Goal: Task Accomplishment & Management: Manage account settings

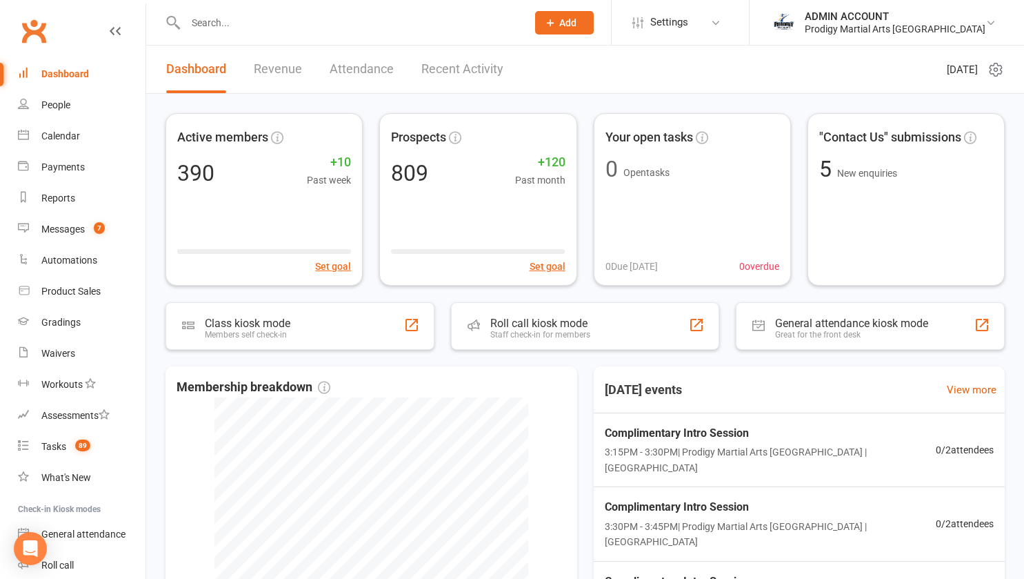
click at [865, 37] on li "ADMIN ACCOUNT Prodigy Martial Arts Seven Hills Signed in as: Prodigy Martial Ar…" at bounding box center [886, 22] width 275 height 45
click at [871, 27] on div "Prodigy Martial Arts Seven Hills" at bounding box center [895, 29] width 181 height 12
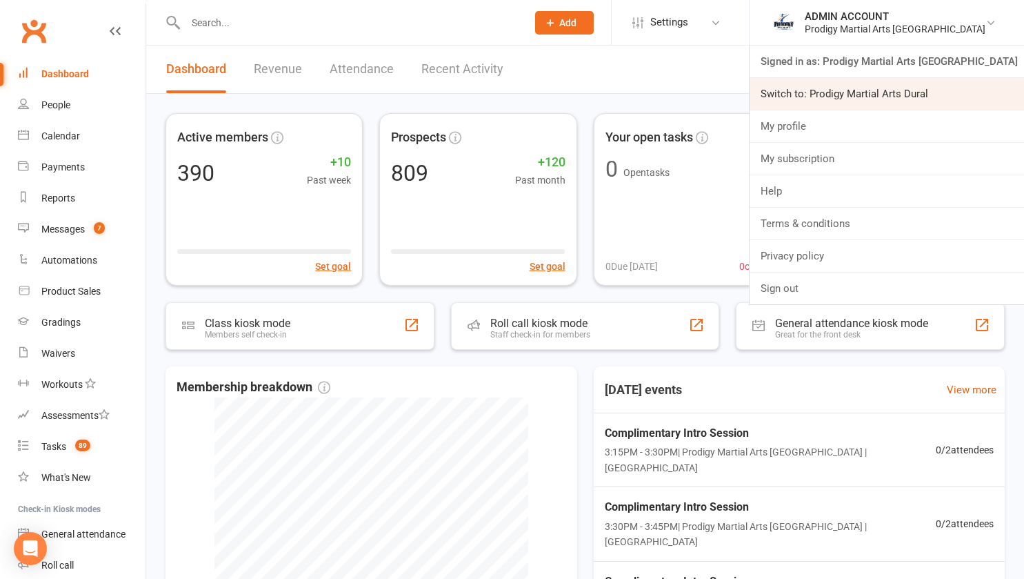
click at [888, 88] on link "Switch to: Prodigy Martial Arts Dural" at bounding box center [887, 94] width 275 height 32
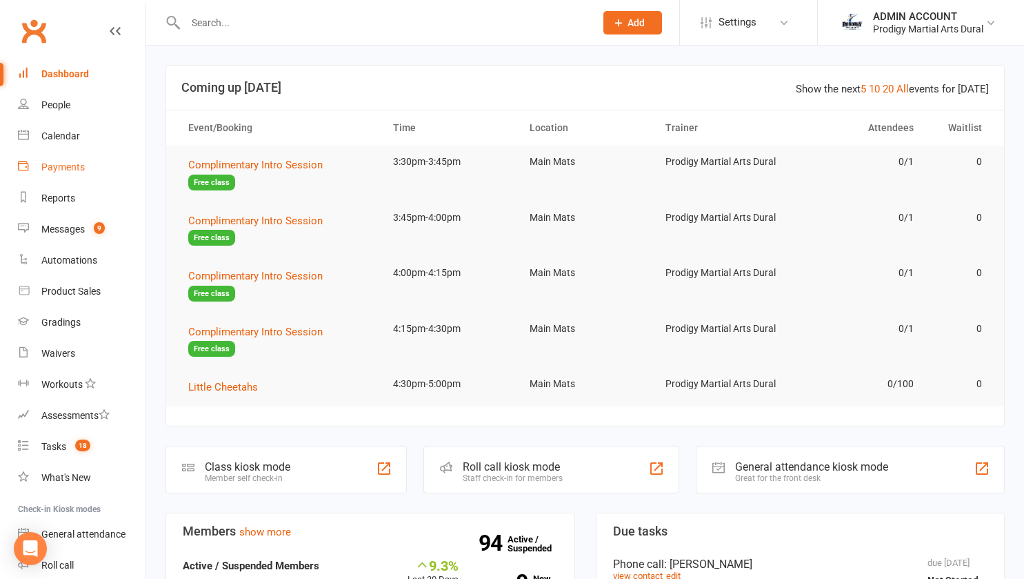
click at [62, 159] on link "Payments" at bounding box center [82, 167] width 128 height 31
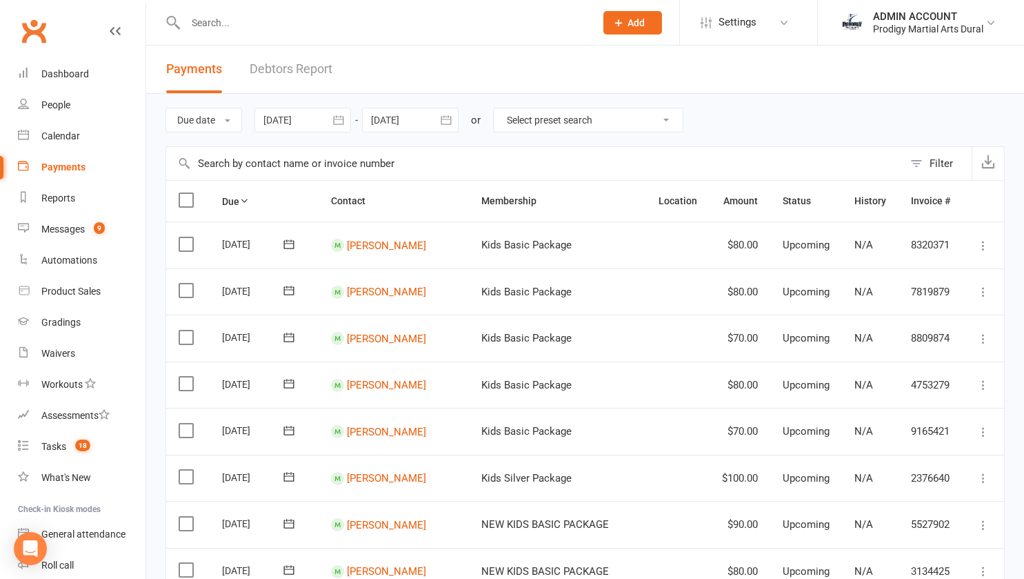
click at [285, 66] on link "Debtors Report" at bounding box center [291, 70] width 83 height 48
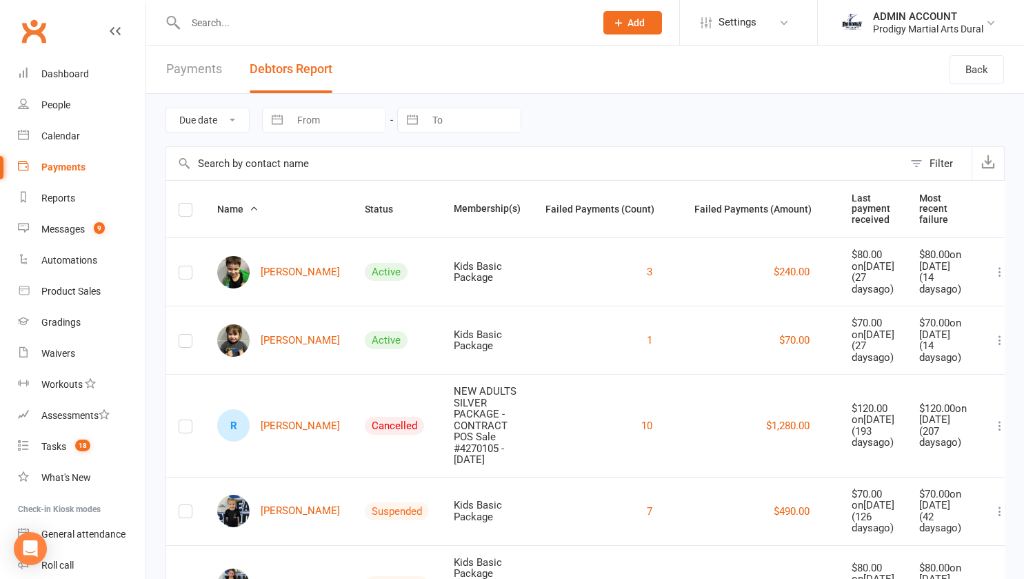
click at [168, 135] on div "Due date Date failed Navigate forward to interact with the calendar and select …" at bounding box center [585, 120] width 839 height 52
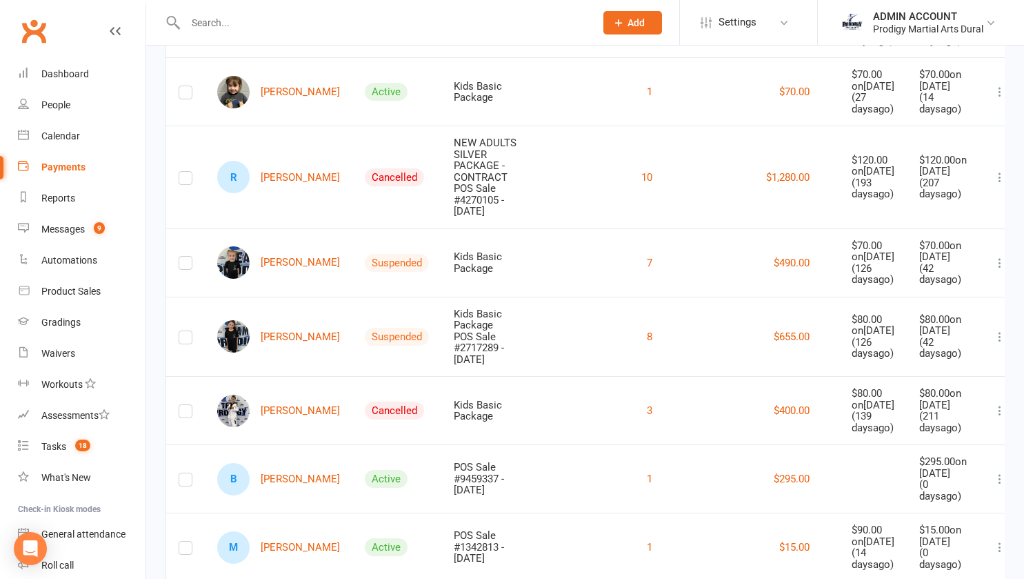
scroll to position [250, 0]
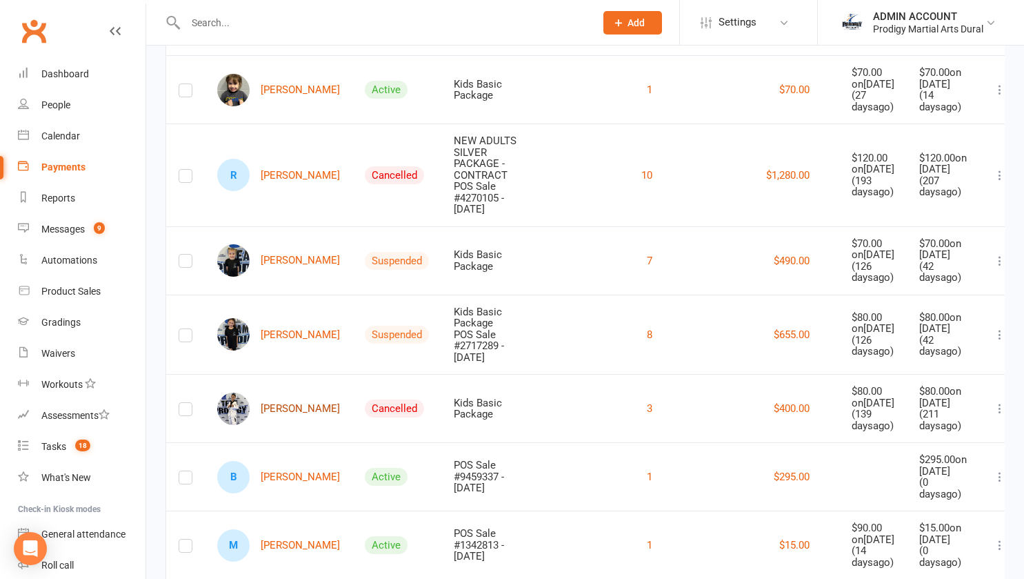
click at [280, 425] on link "Elias Nassif" at bounding box center [278, 409] width 123 height 32
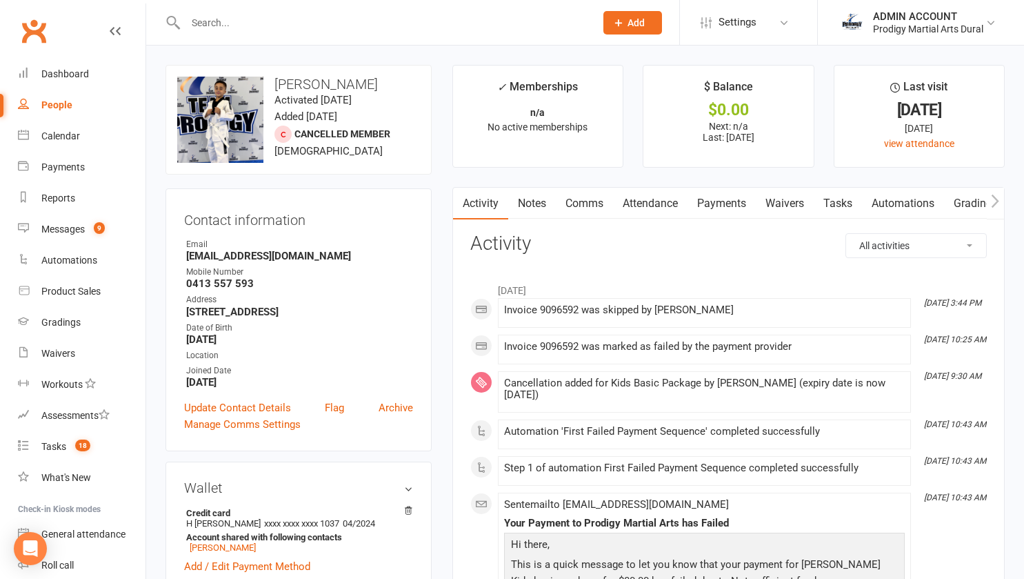
click at [713, 204] on link "Payments" at bounding box center [722, 204] width 68 height 32
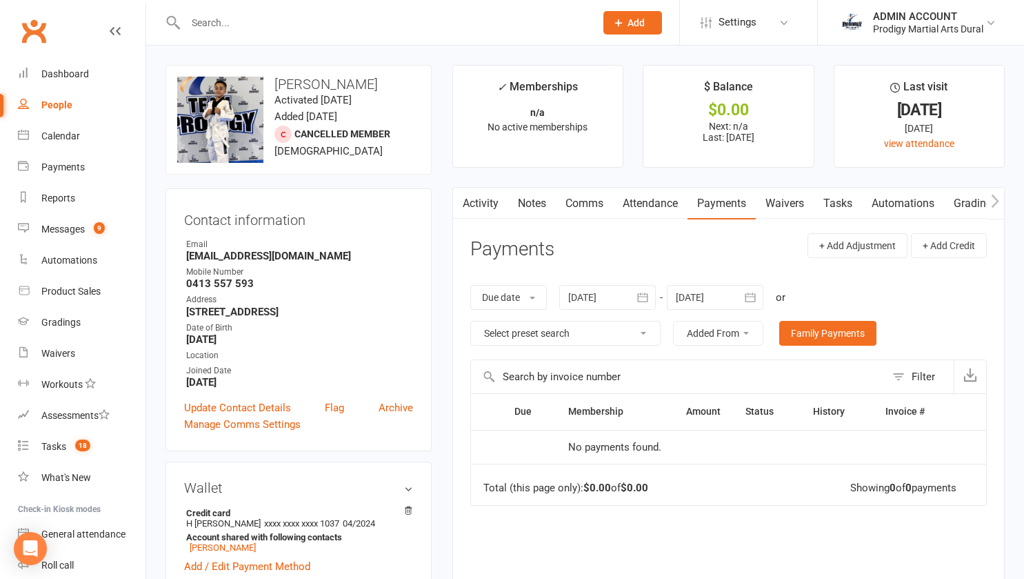
click at [635, 288] on button "button" at bounding box center [643, 297] width 25 height 25
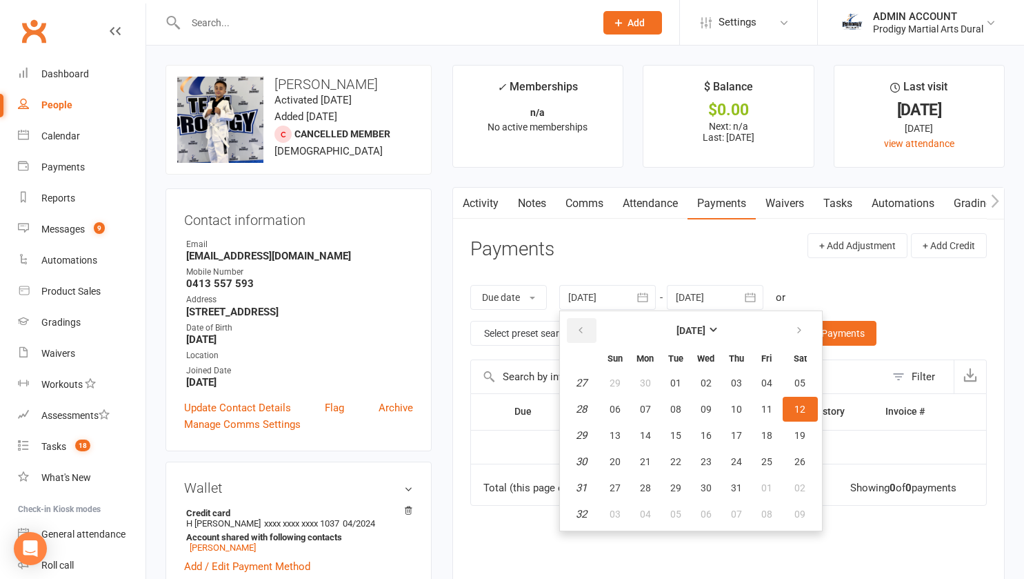
click at [583, 323] on button "button" at bounding box center [582, 330] width 30 height 25
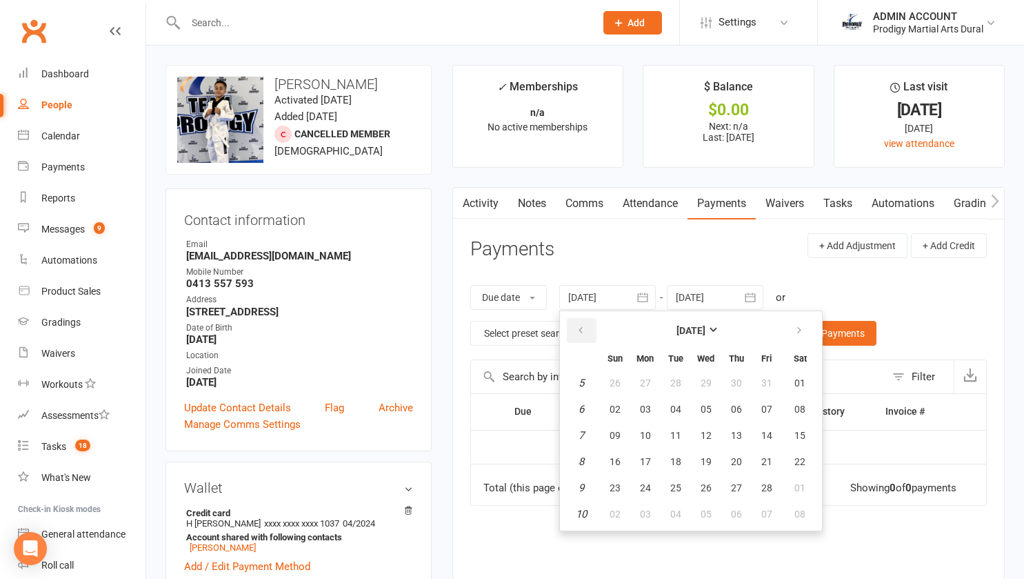
click at [583, 323] on button "button" at bounding box center [582, 330] width 30 height 25
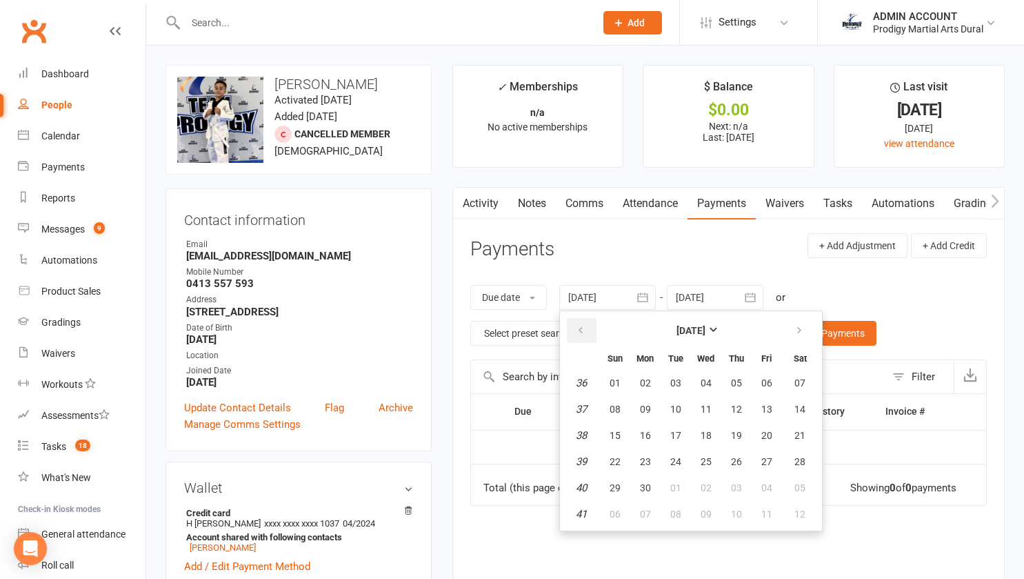
click at [583, 323] on button "button" at bounding box center [582, 330] width 30 height 25
click at [622, 402] on button "02" at bounding box center [615, 409] width 29 height 25
type input "02 Jun 2024"
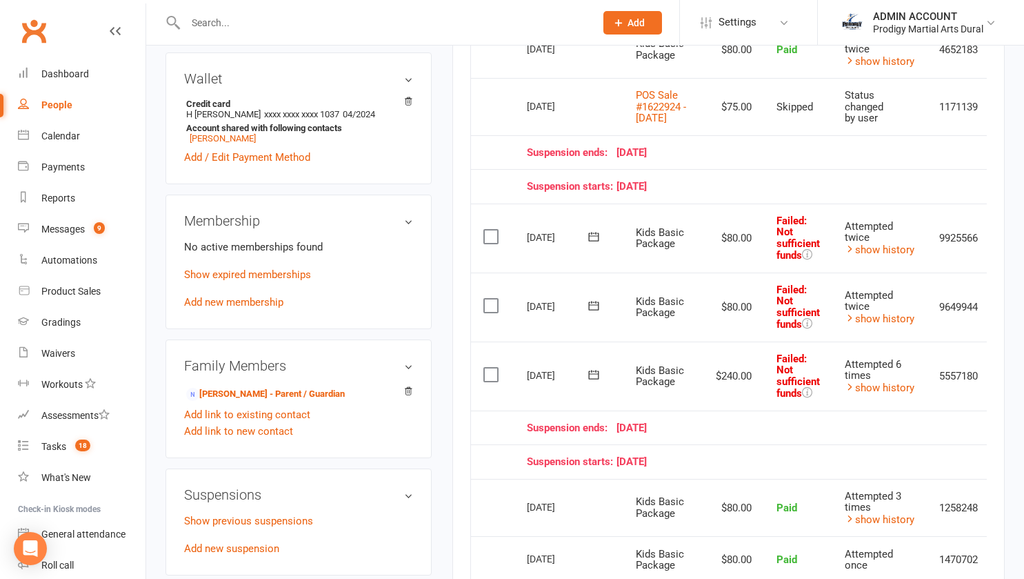
scroll to position [379, 0]
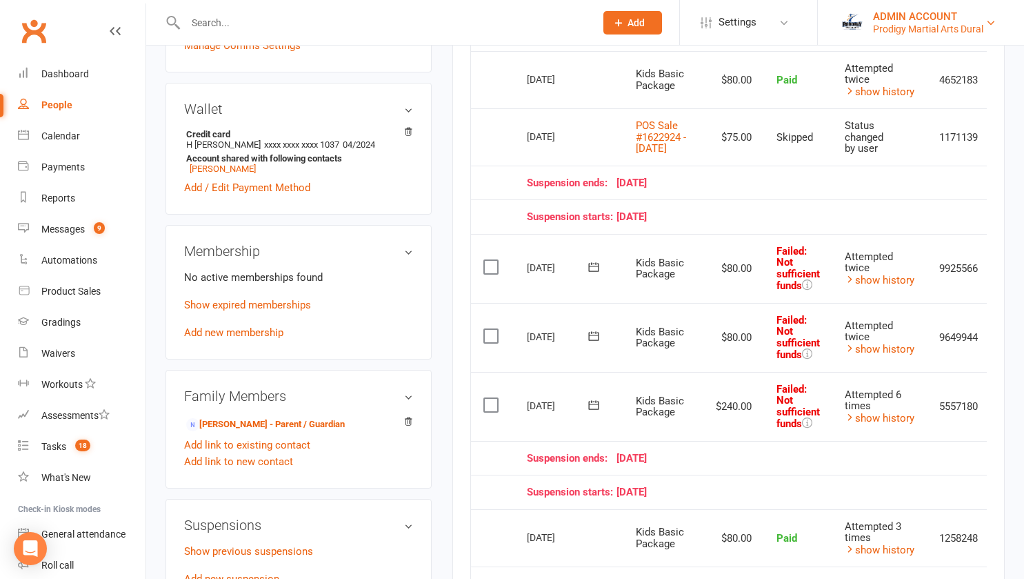
click at [896, 30] on div "Prodigy Martial Arts Dural" at bounding box center [928, 29] width 110 height 12
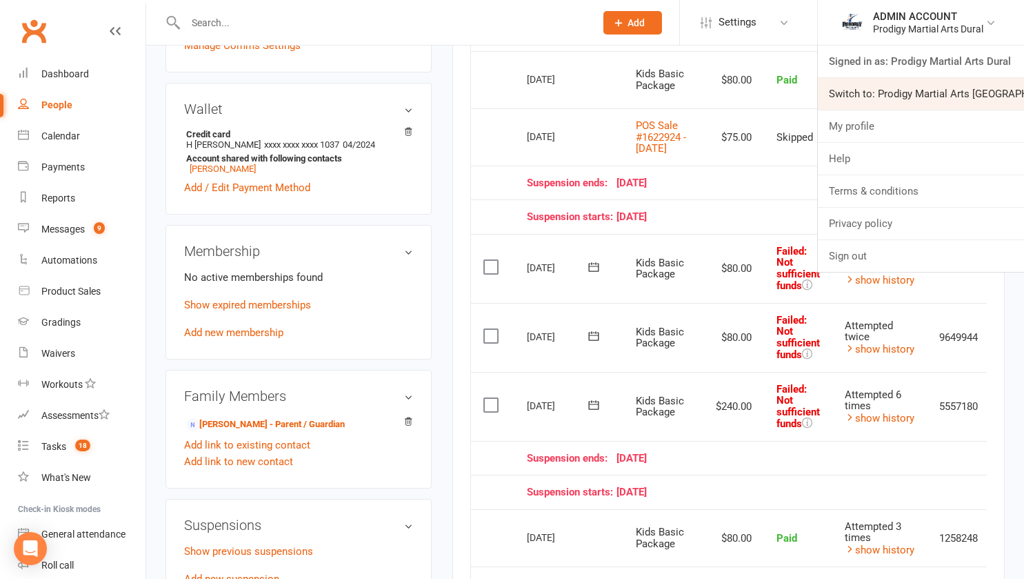
click at [884, 97] on link "Switch to: Prodigy Martial Arts [GEOGRAPHIC_DATA]" at bounding box center [921, 94] width 206 height 32
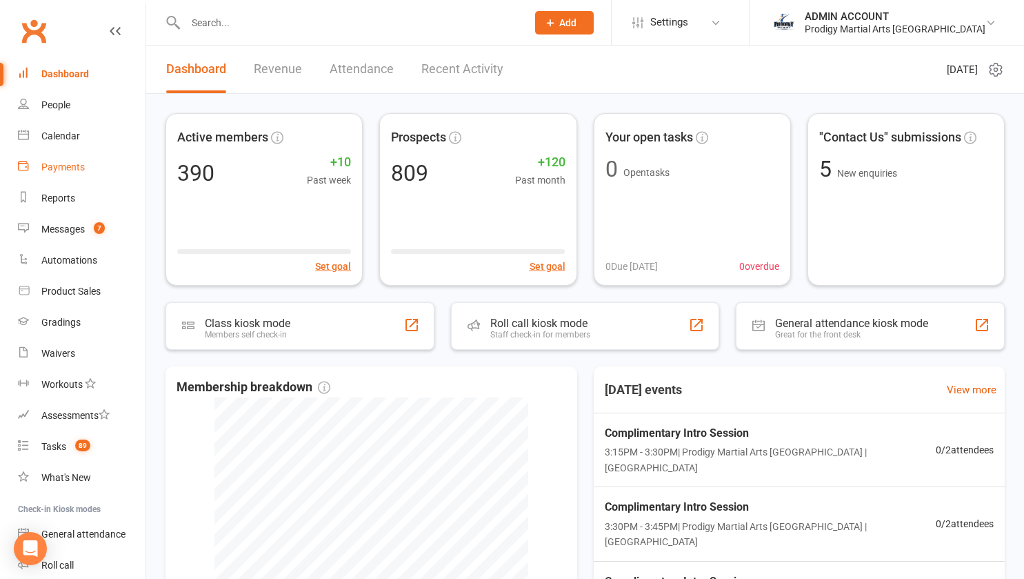
click at [54, 162] on div "Payments" at bounding box center [62, 166] width 43 height 11
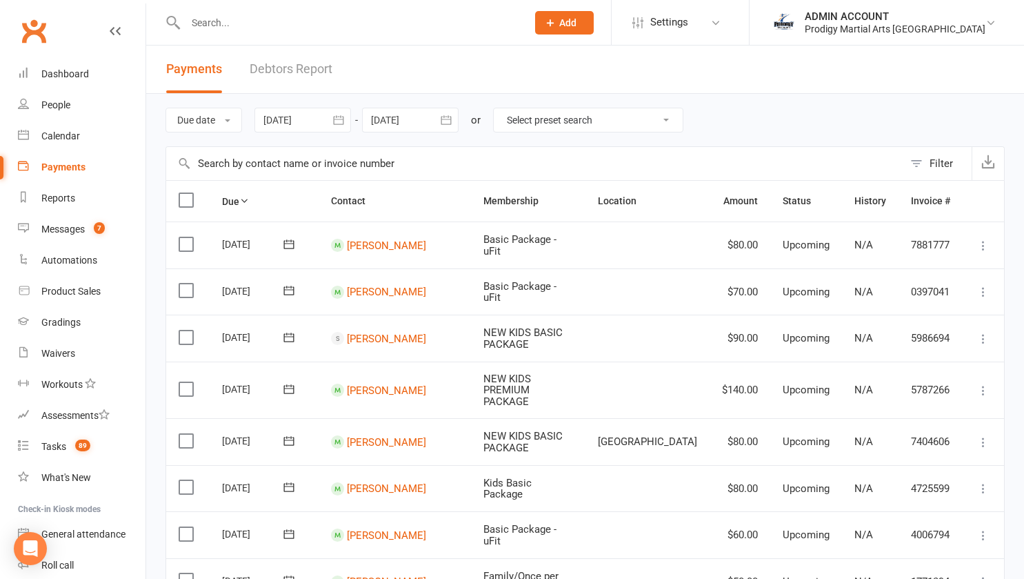
click at [267, 72] on link "Debtors Report" at bounding box center [291, 70] width 83 height 48
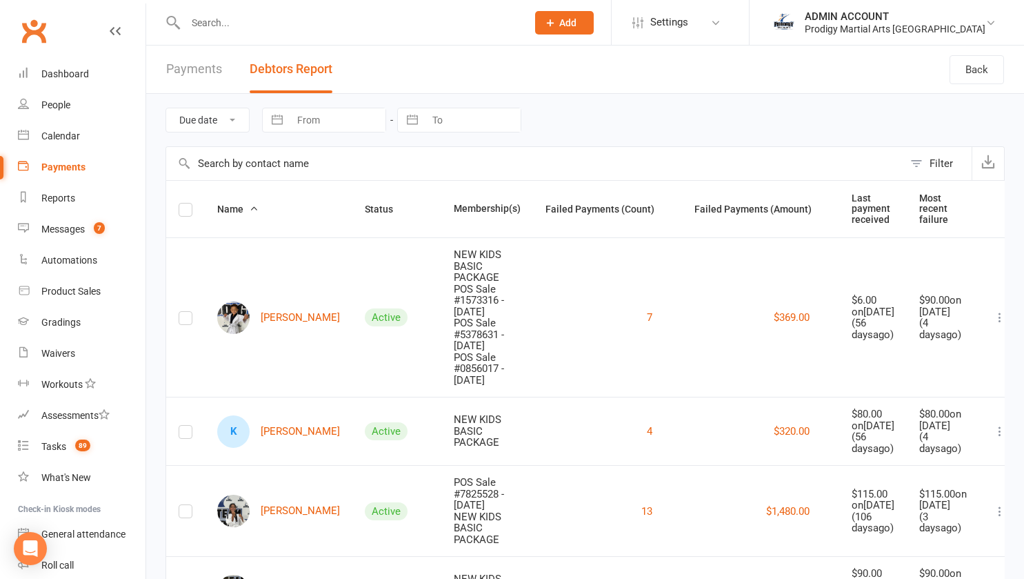
click at [264, 28] on input "text" at bounding box center [349, 22] width 336 height 19
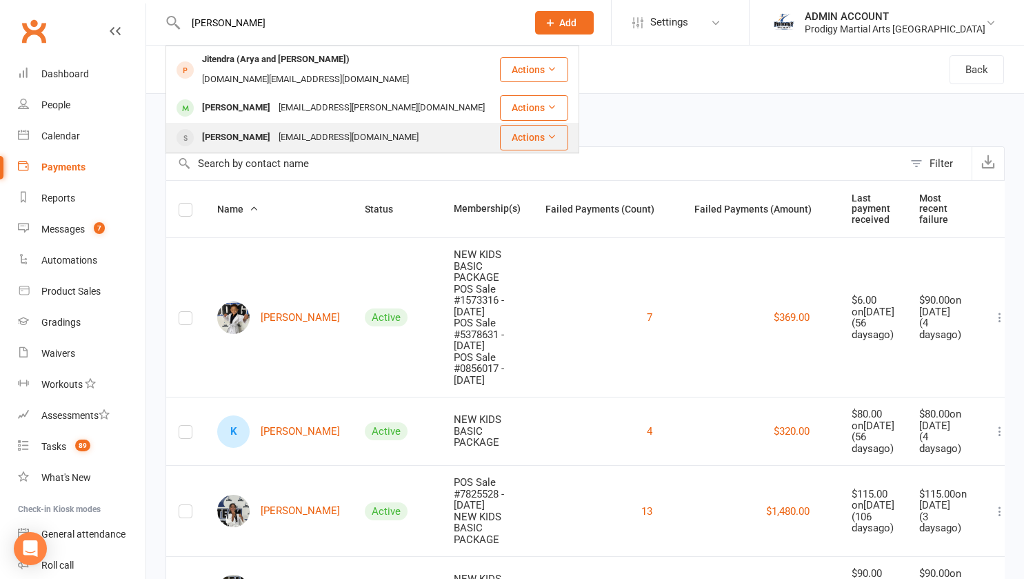
type input "myra"
click at [321, 128] on div "Abhishekcalebt@gmail.com" at bounding box center [349, 138] width 148 height 20
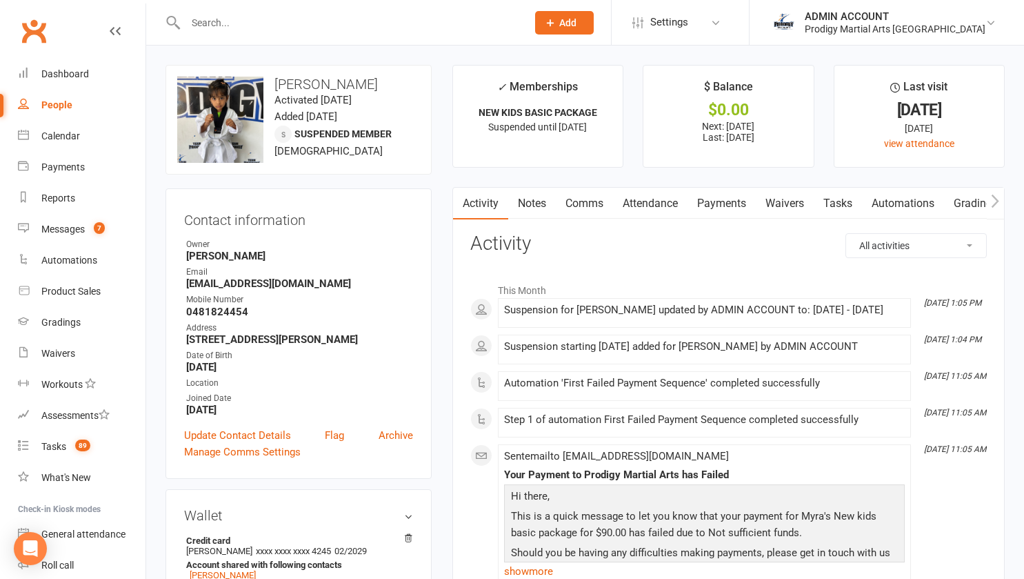
scroll to position [9, 0]
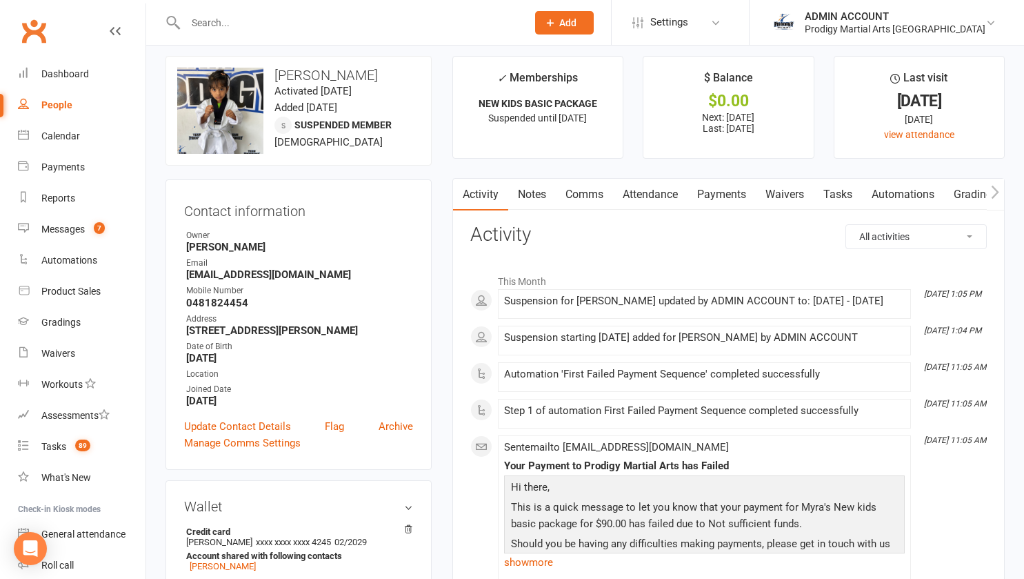
click at [539, 195] on link "Notes" at bounding box center [532, 195] width 48 height 32
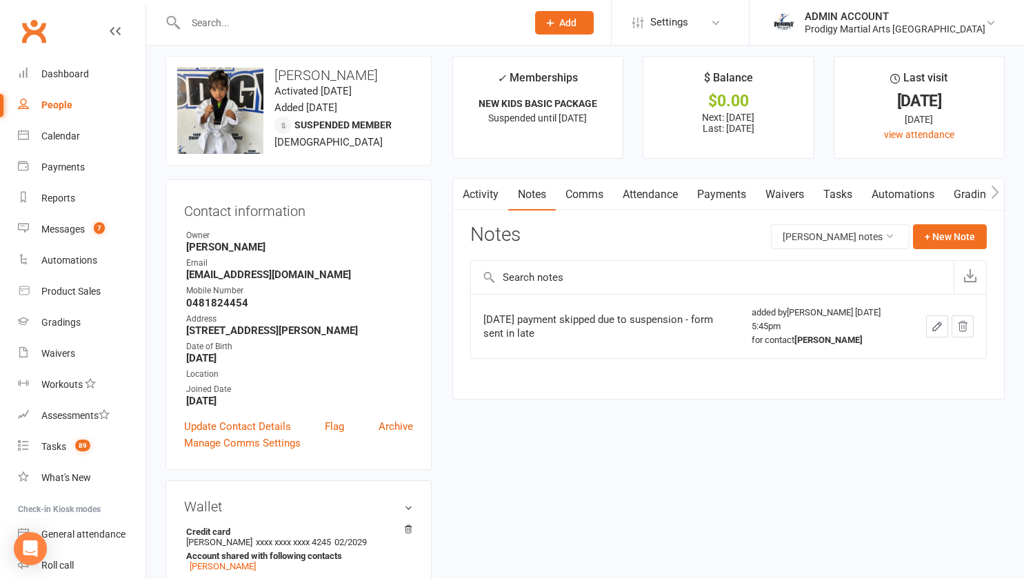
click at [723, 195] on link "Payments" at bounding box center [722, 195] width 68 height 32
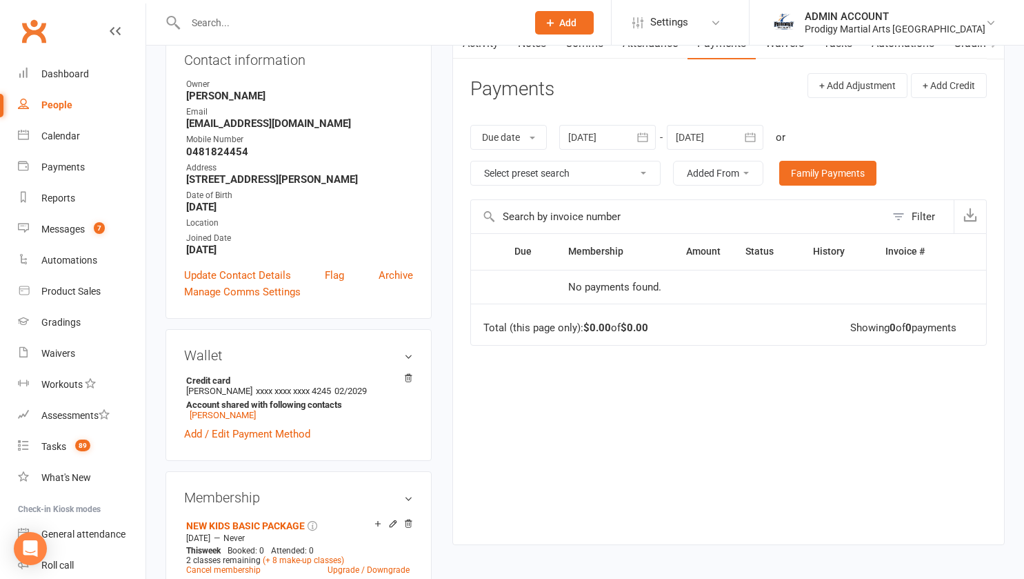
scroll to position [161, 0]
click at [648, 141] on icon "button" at bounding box center [643, 137] width 14 height 14
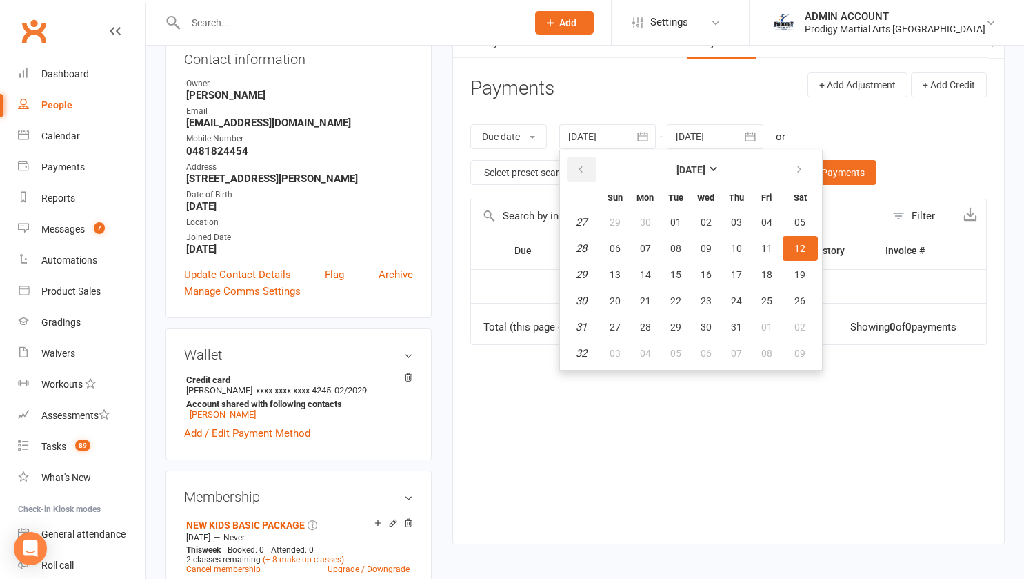
click at [580, 162] on button "button" at bounding box center [582, 169] width 30 height 25
click at [701, 130] on div at bounding box center [715, 136] width 97 height 25
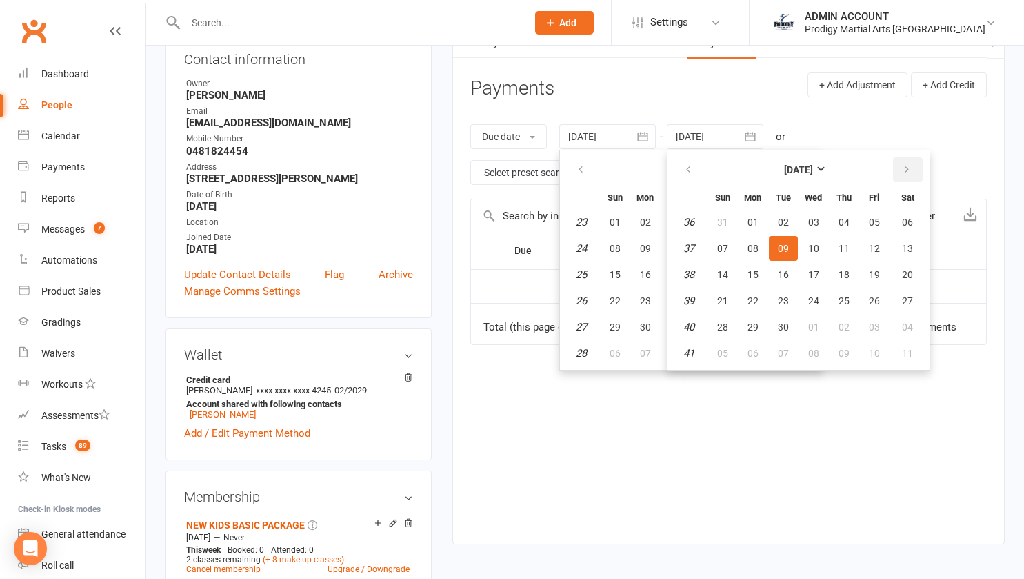
click at [906, 176] on button "button" at bounding box center [908, 169] width 30 height 25
click at [866, 299] on button "24" at bounding box center [874, 300] width 29 height 25
type input "24 Oct 2025"
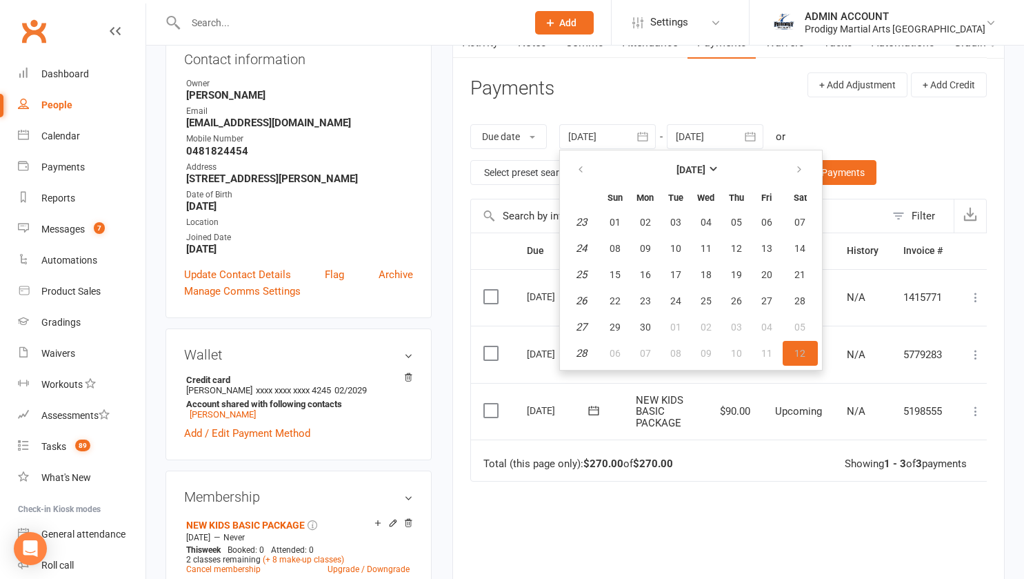
click at [917, 112] on div "Due date Due date Date paid Date failed Date settled 12 Jul 2025 June 2025 Sun …" at bounding box center [728, 154] width 517 height 88
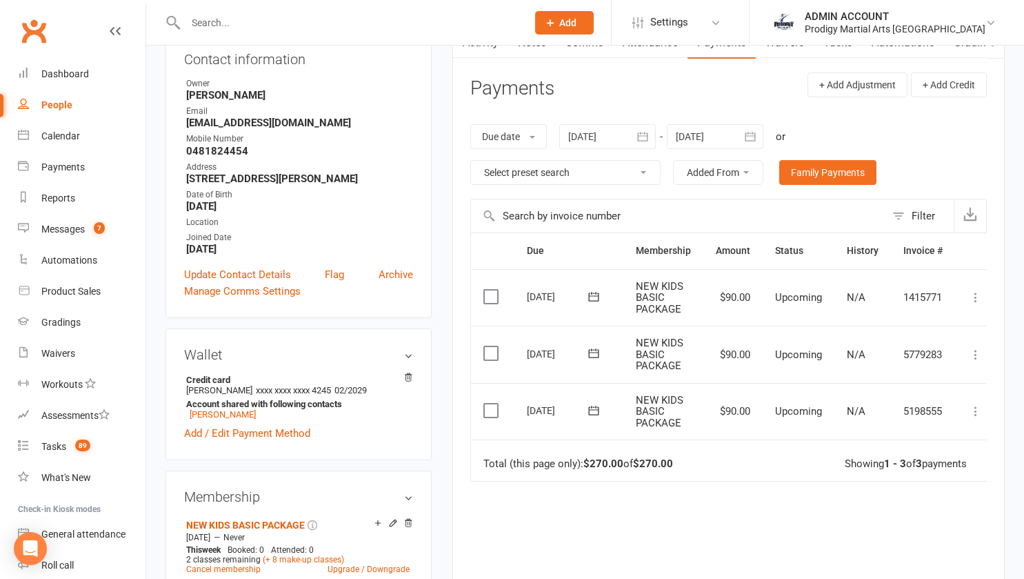
click at [206, 24] on input "text" at bounding box center [349, 22] width 336 height 19
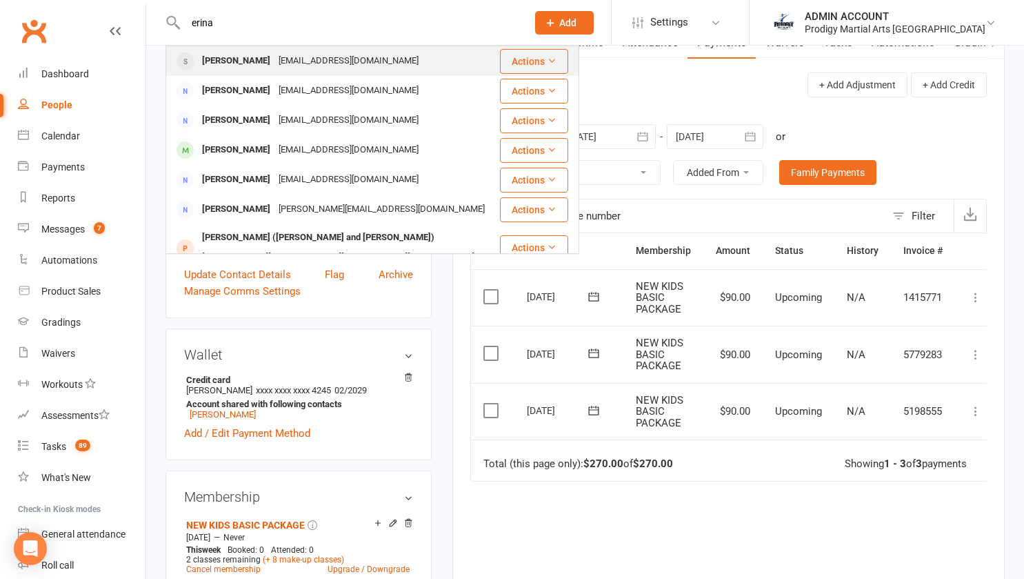
type input "erina"
click at [208, 61] on div "Erina Ahmad" at bounding box center [236, 61] width 77 height 20
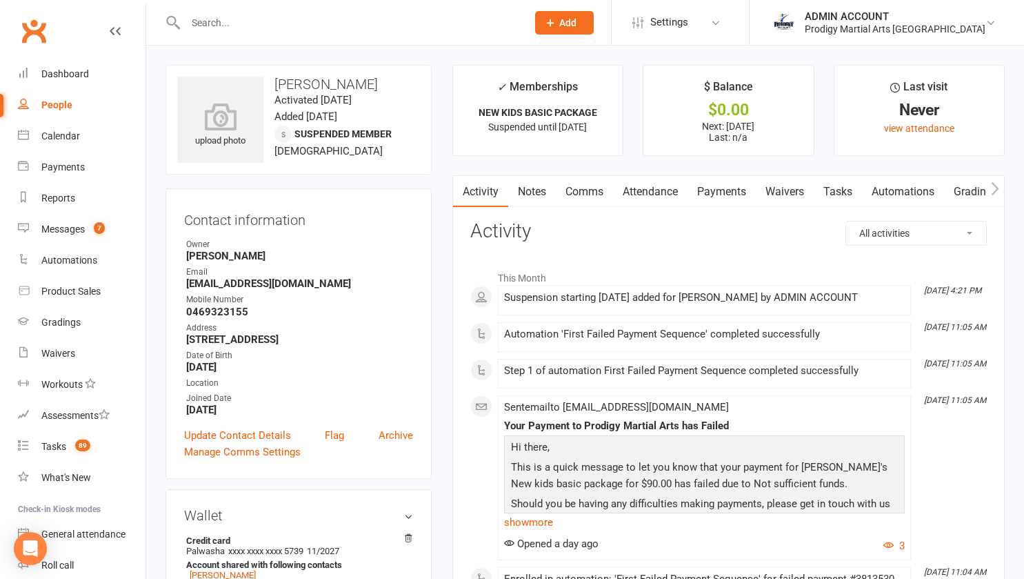
click at [715, 199] on link "Payments" at bounding box center [722, 192] width 68 height 32
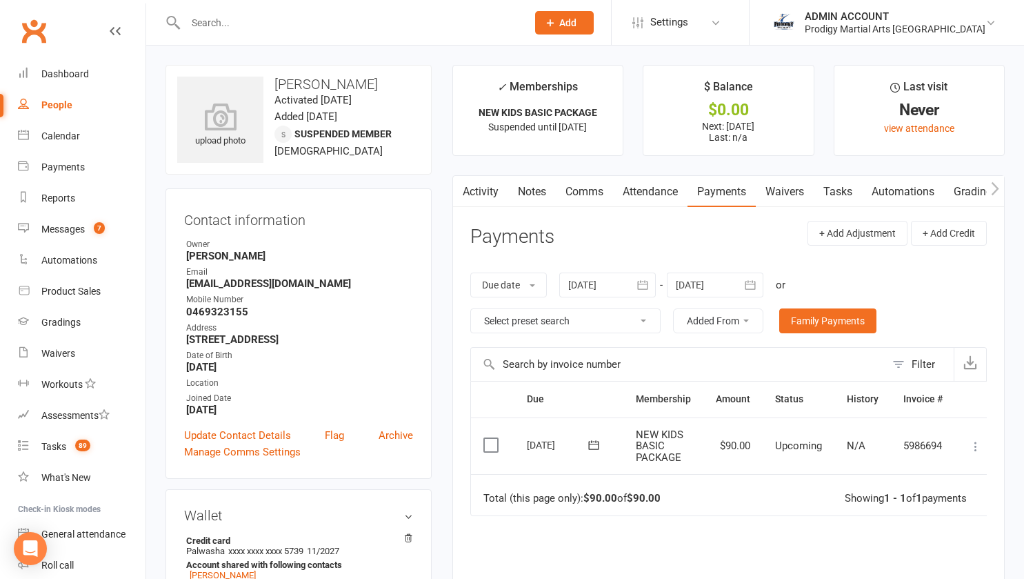
click at [596, 293] on div at bounding box center [607, 284] width 97 height 25
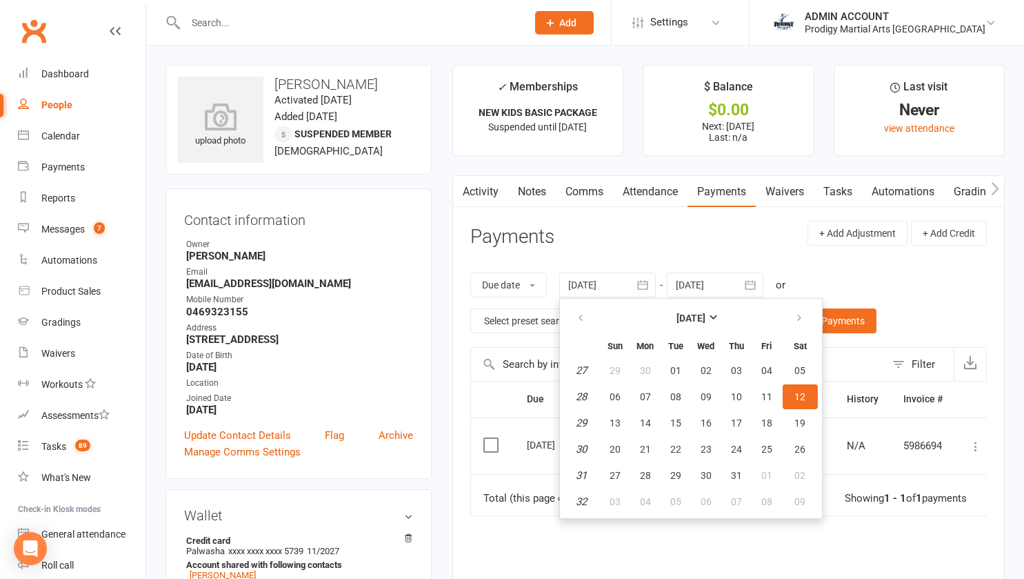
click at [628, 241] on header "Payments + Add Adjustment + Add Credit" at bounding box center [728, 240] width 517 height 38
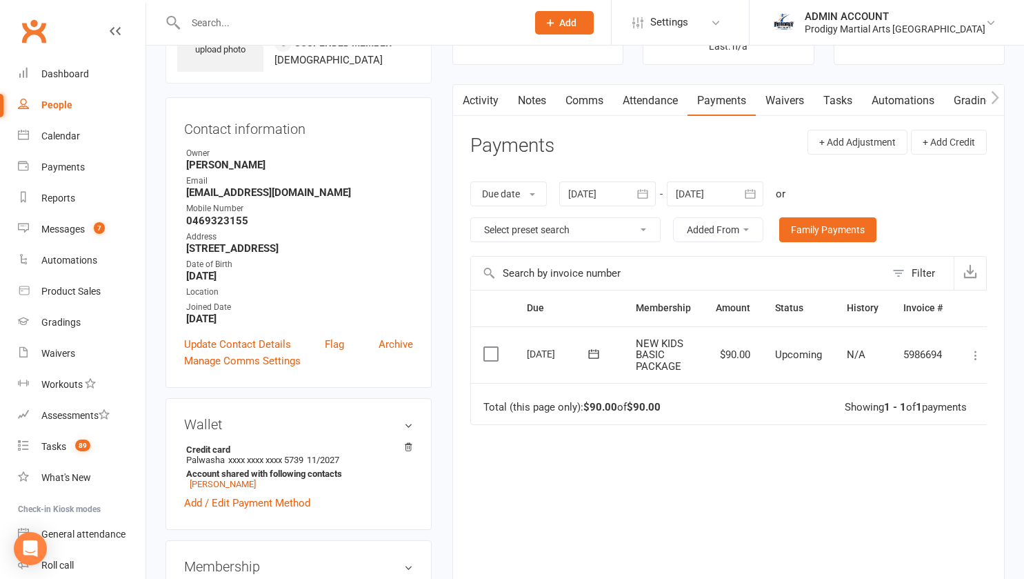
scroll to position [92, 0]
click at [884, 21] on div "ADMIN ACCOUNT" at bounding box center [895, 16] width 181 height 12
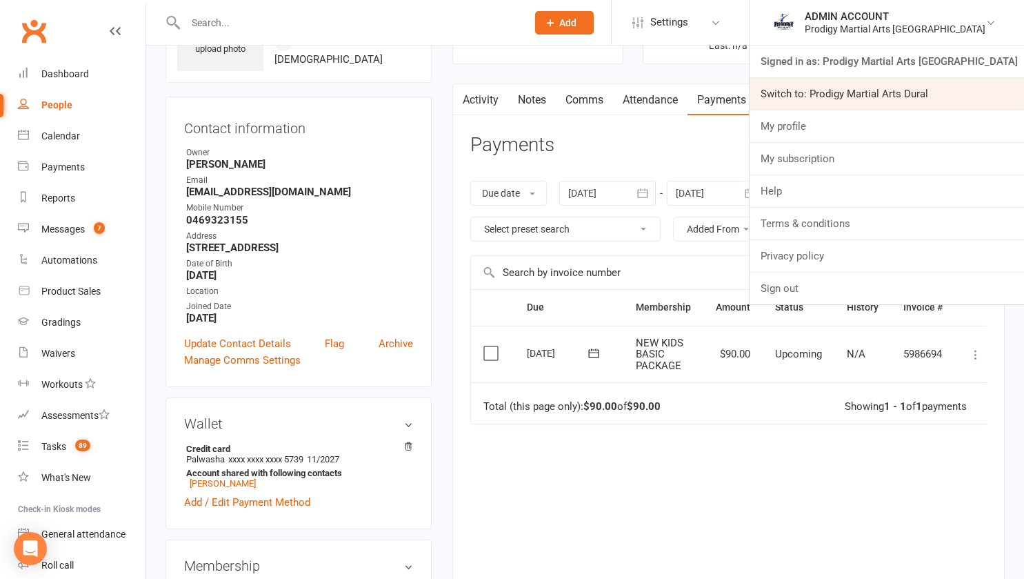
click at [906, 98] on link "Switch to: Prodigy Martial Arts Dural" at bounding box center [887, 94] width 275 height 32
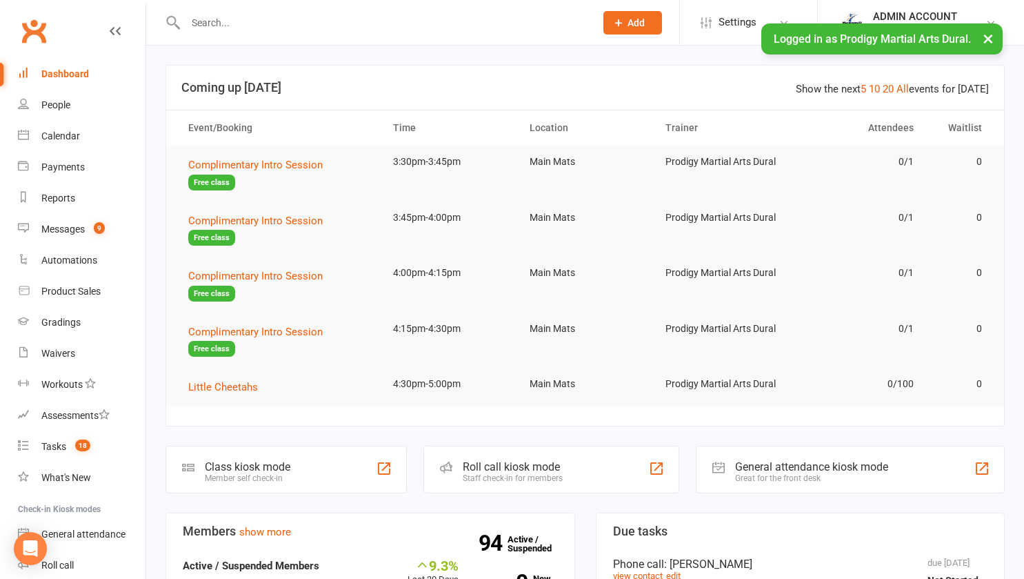
click at [208, 32] on div at bounding box center [376, 22] width 420 height 45
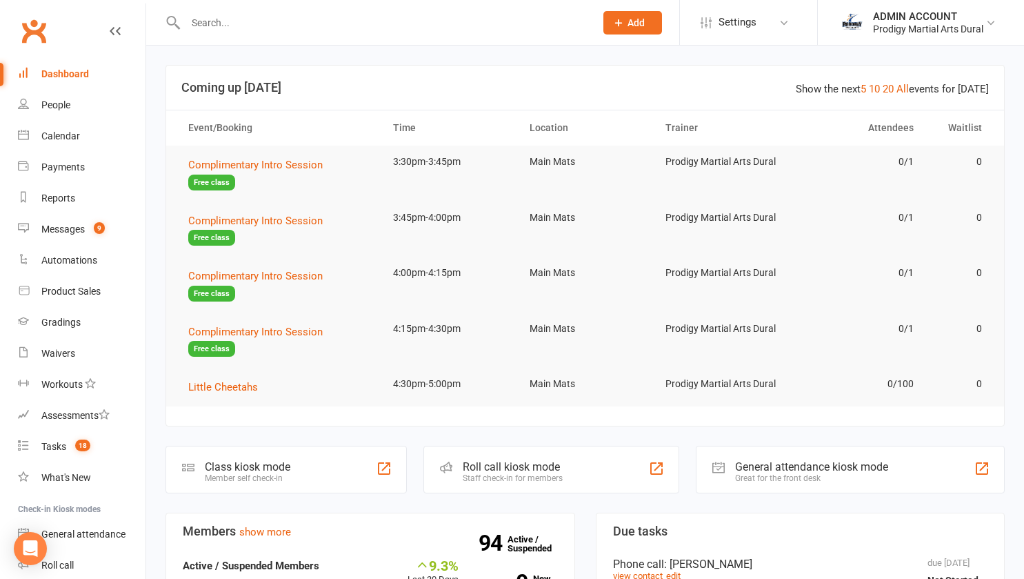
click at [208, 21] on input "text" at bounding box center [383, 22] width 404 height 19
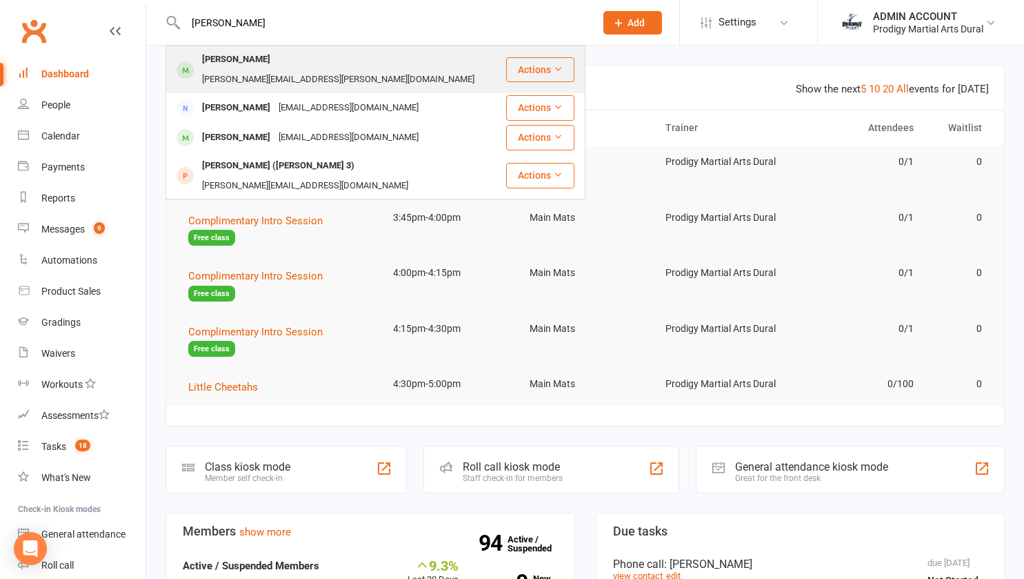
type input "maggie"
click at [221, 61] on div "Maggie Mileto" at bounding box center [236, 60] width 77 height 20
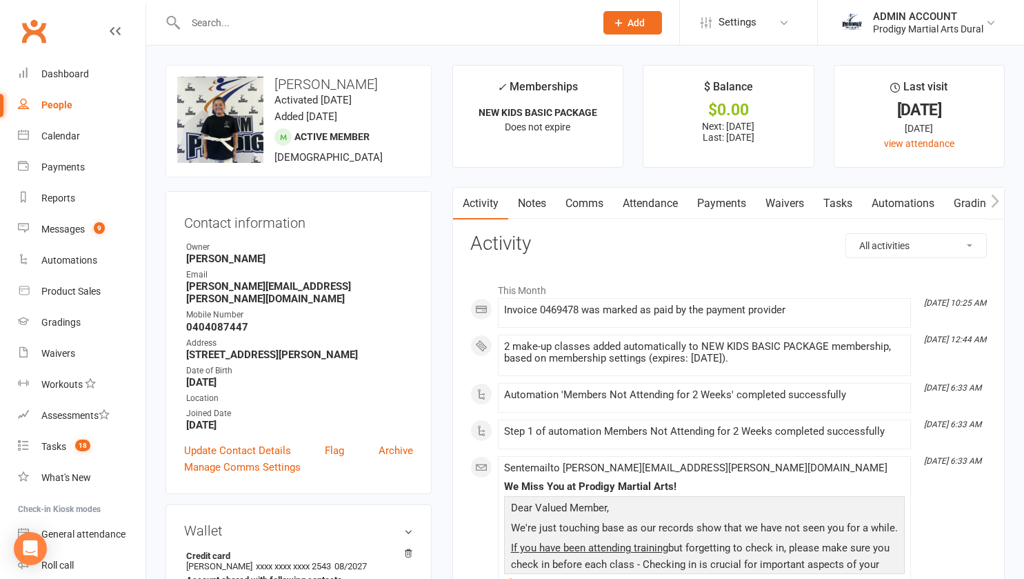
click at [748, 197] on link "Payments" at bounding box center [722, 204] width 68 height 32
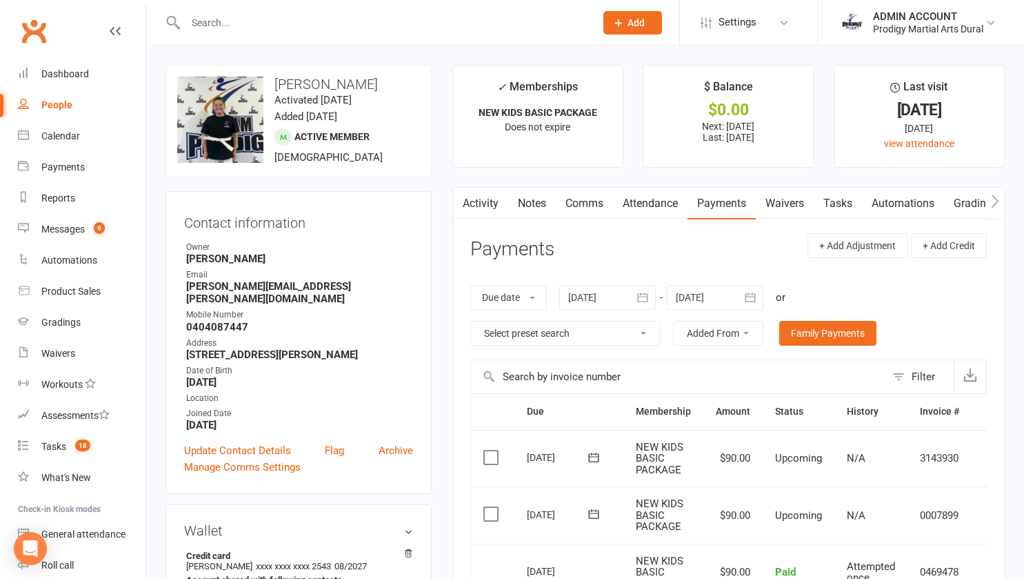
click at [642, 300] on icon "button" at bounding box center [643, 297] width 14 height 14
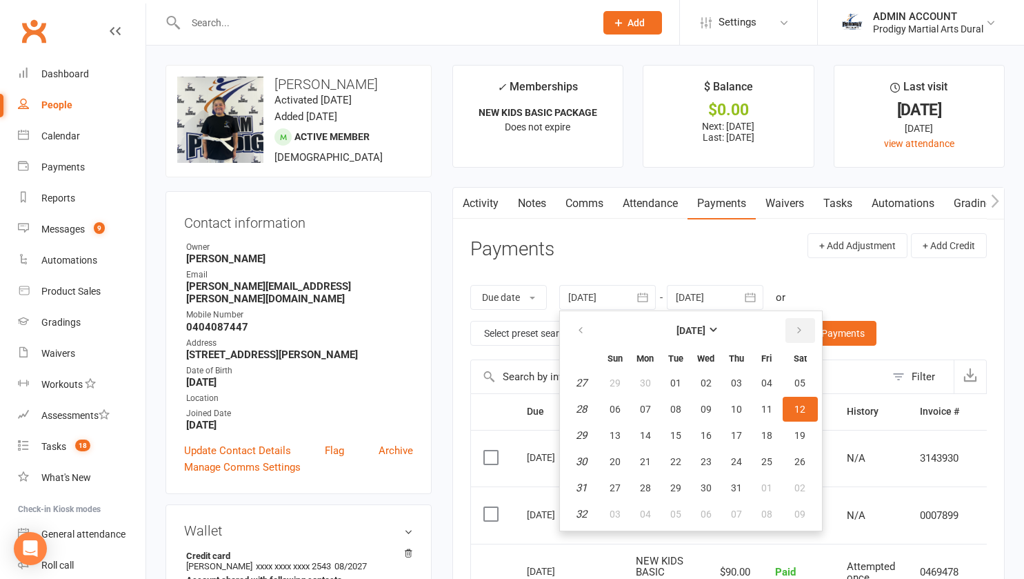
click at [790, 330] on button "button" at bounding box center [801, 330] width 30 height 25
click at [681, 430] on span "12" at bounding box center [675, 435] width 11 height 11
type input "12 Aug 2025"
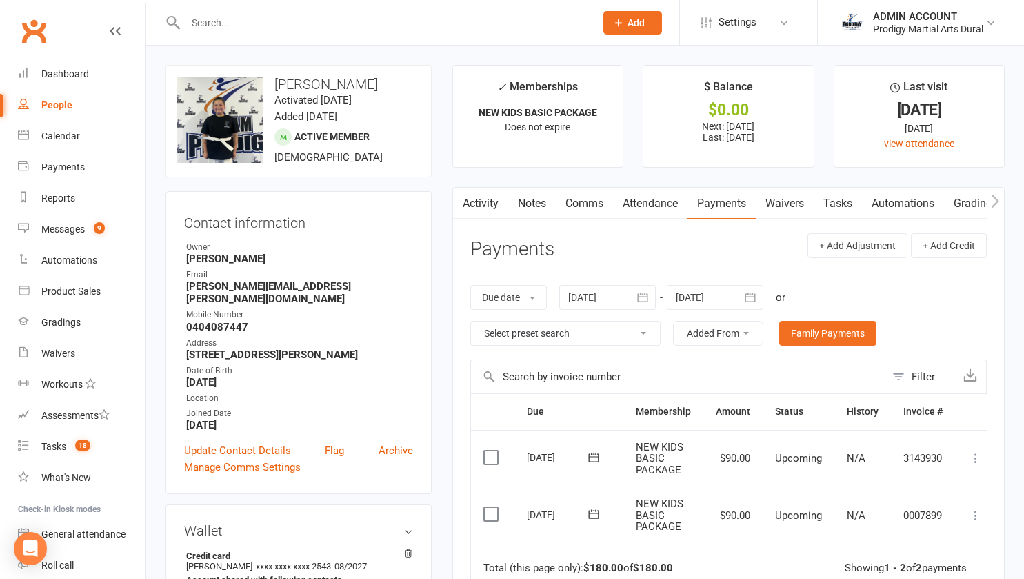
click at [753, 293] on icon "button" at bounding box center [751, 297] width 14 height 14
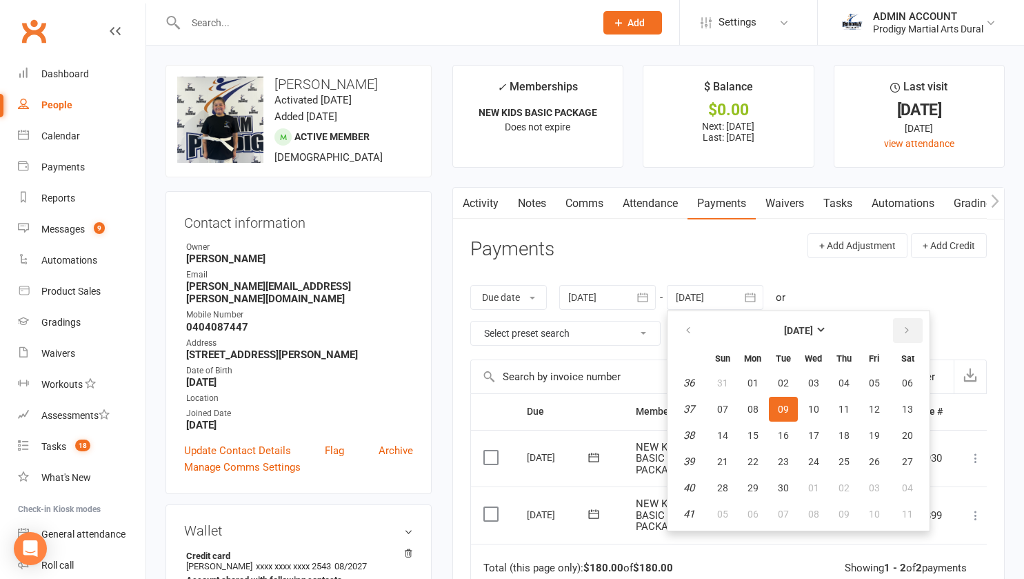
click at [913, 330] on button "button" at bounding box center [908, 330] width 30 height 25
click at [875, 486] on span "31" at bounding box center [874, 487] width 11 height 11
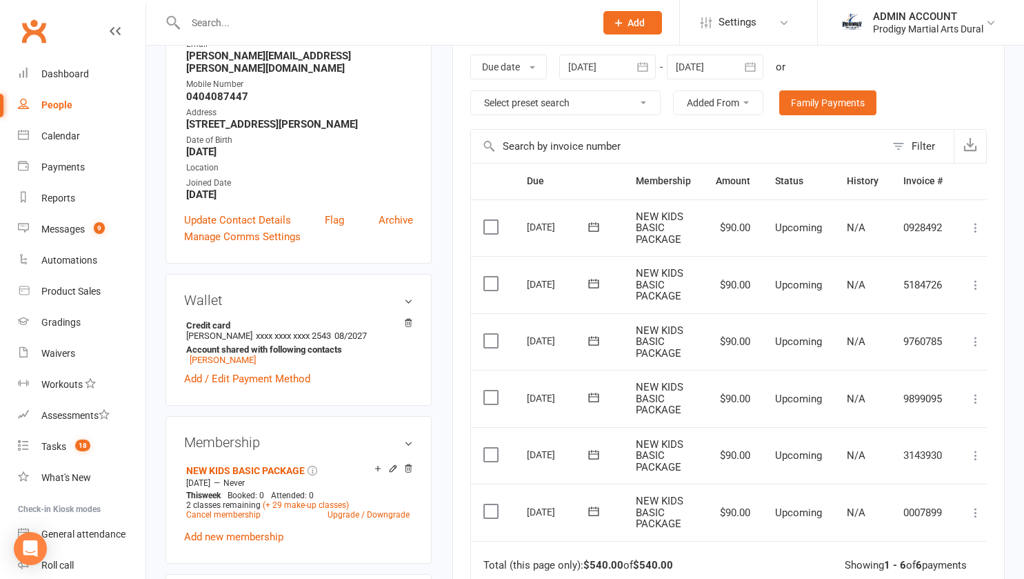
scroll to position [230, 0]
click at [706, 63] on div at bounding box center [715, 67] width 97 height 25
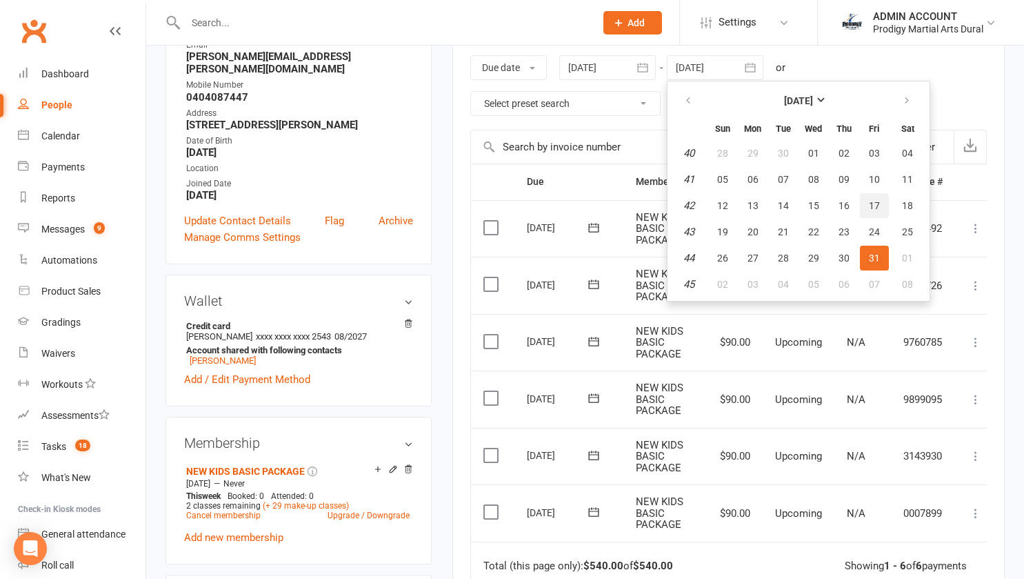
click at [877, 206] on span "17" at bounding box center [874, 205] width 11 height 11
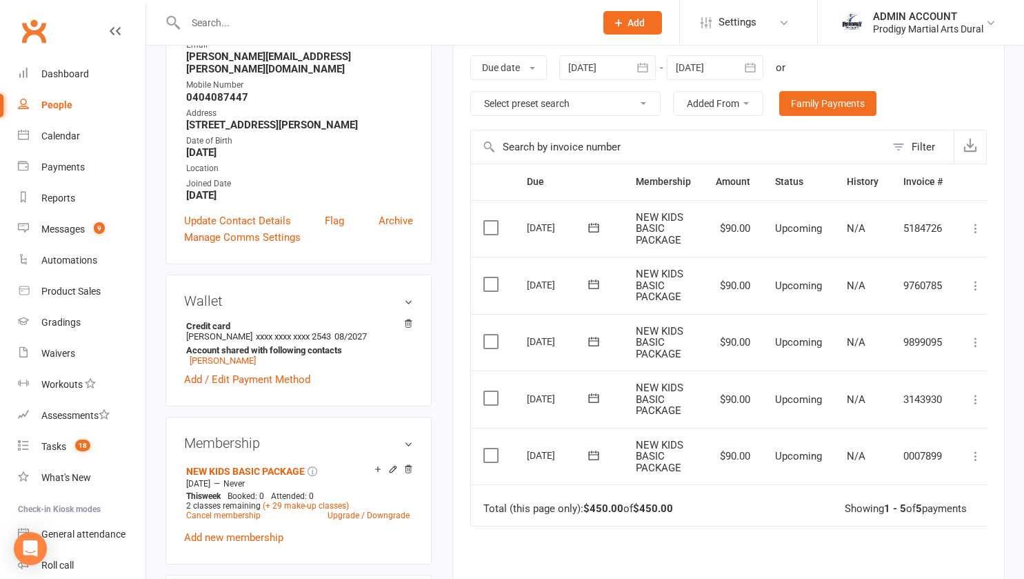
click at [757, 73] on icon "button" at bounding box center [751, 68] width 14 height 14
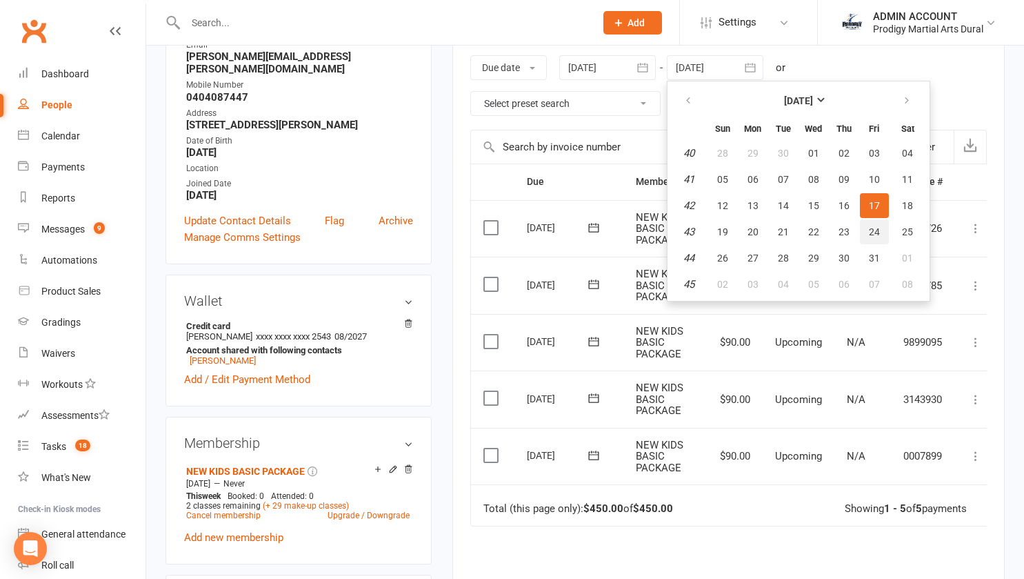
click at [880, 234] on span "24" at bounding box center [874, 231] width 11 height 11
type input "24 Oct 2025"
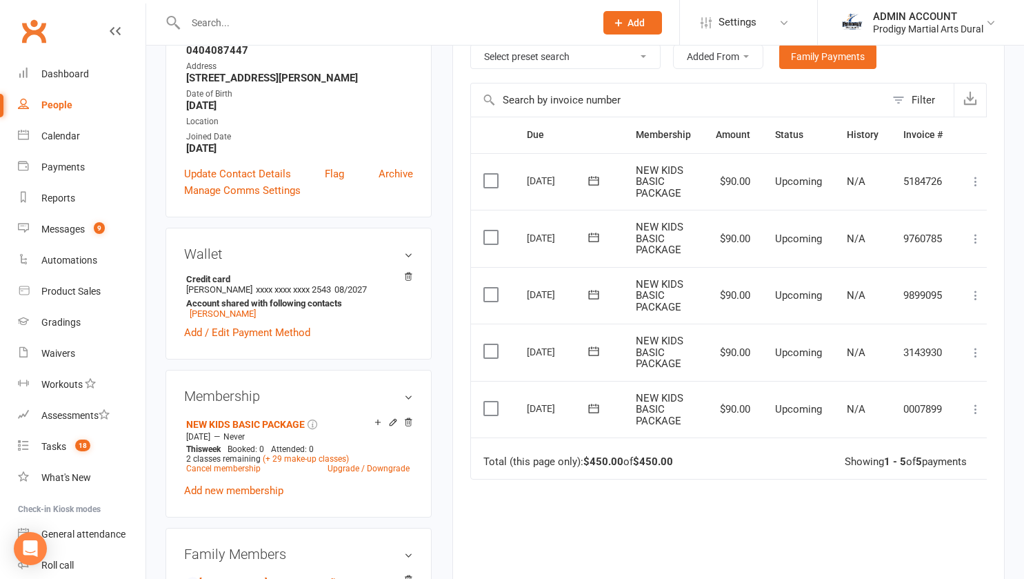
scroll to position [278, 0]
click at [275, 19] on input "text" at bounding box center [383, 22] width 404 height 19
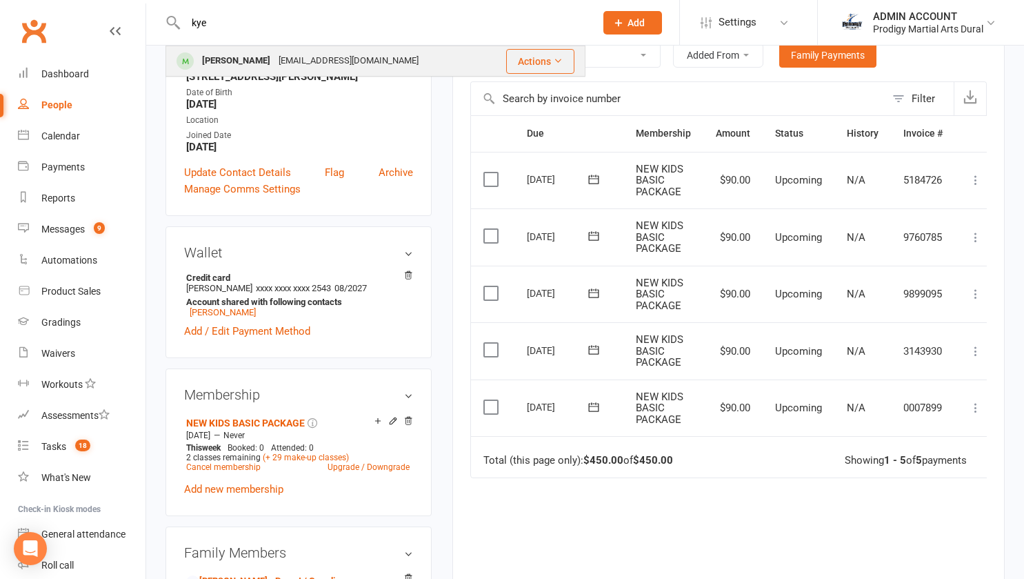
type input "kye"
click at [275, 54] on div "kye.rotton@outlook.com" at bounding box center [349, 61] width 148 height 20
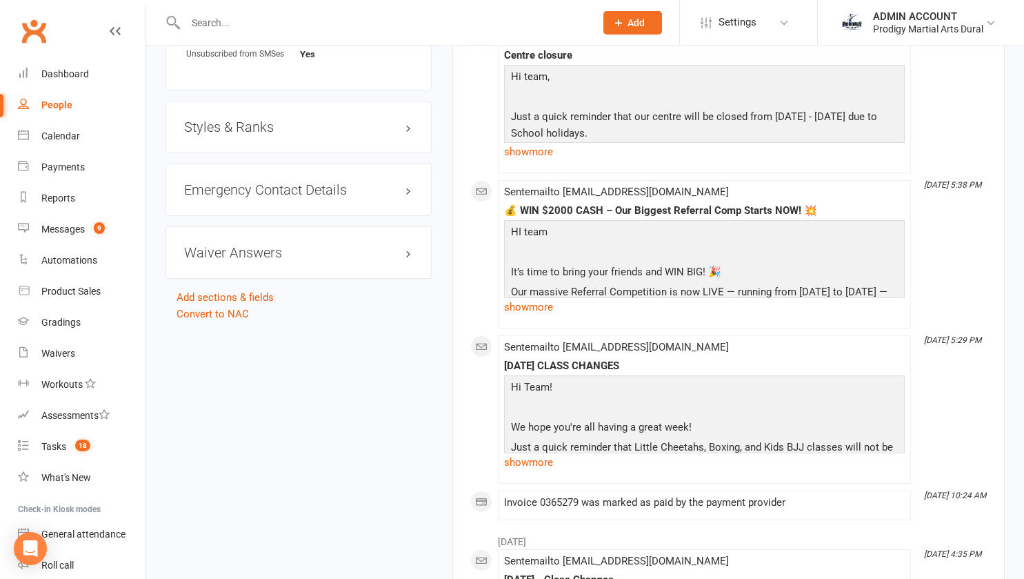
scroll to position [1032, 0]
click at [226, 126] on h3 "Styles & Ranks" at bounding box center [298, 125] width 229 height 15
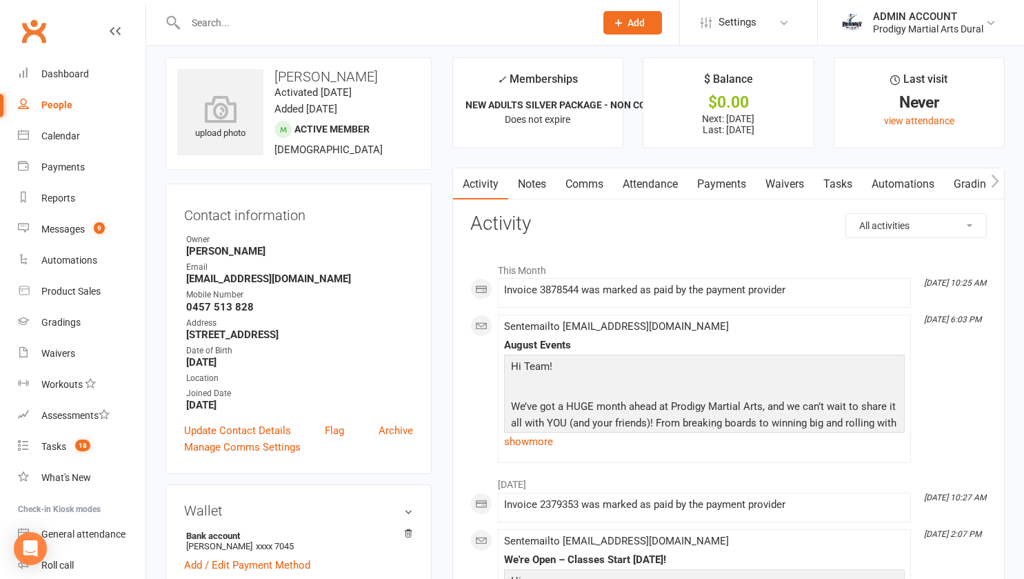
scroll to position [0, 0]
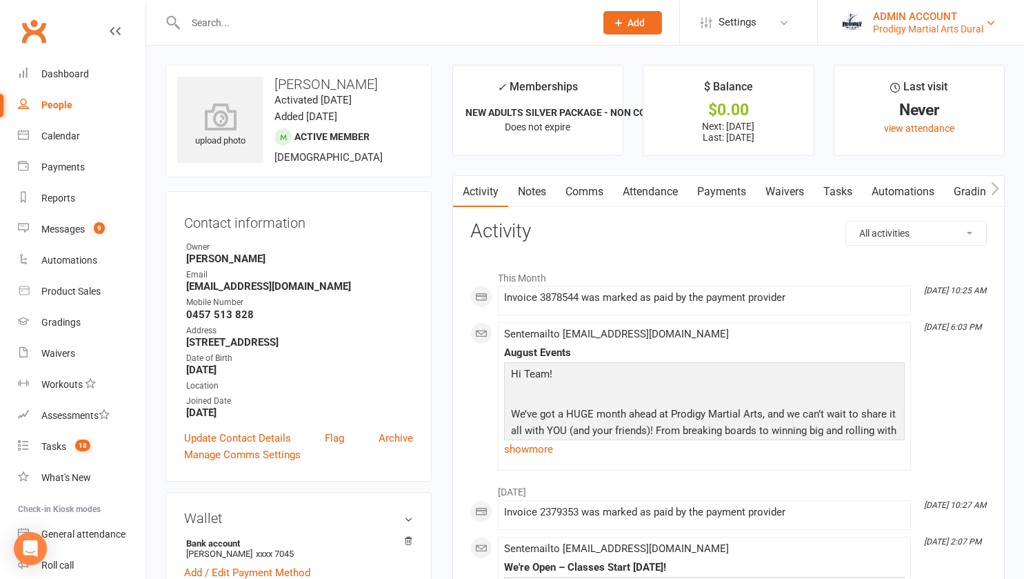
click at [935, 12] on div "ADMIN ACCOUNT" at bounding box center [928, 16] width 110 height 12
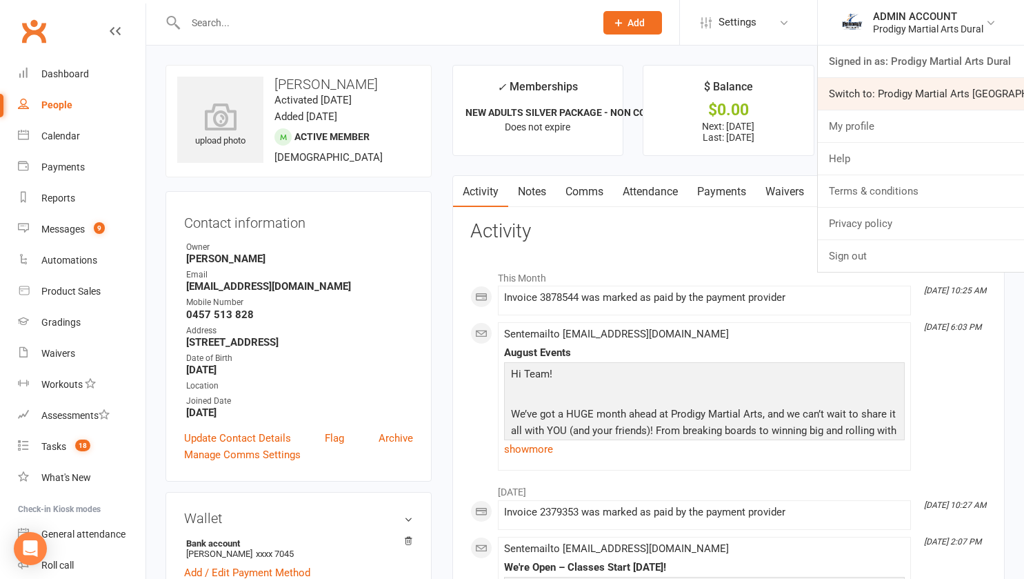
click at [908, 86] on link "Switch to: Prodigy Martial Arts [GEOGRAPHIC_DATA]" at bounding box center [921, 94] width 206 height 32
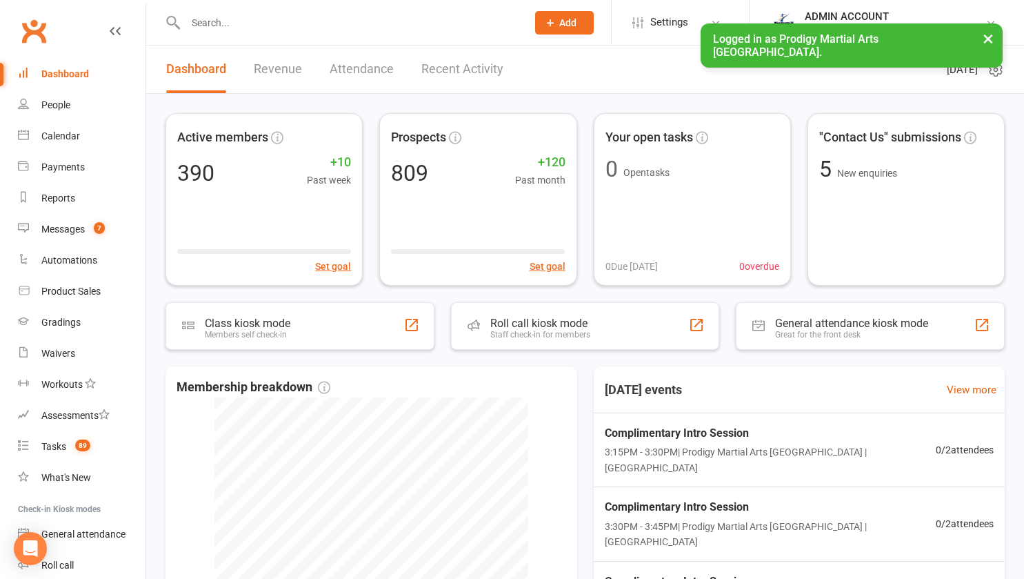
click at [210, 21] on input "text" at bounding box center [349, 22] width 336 height 19
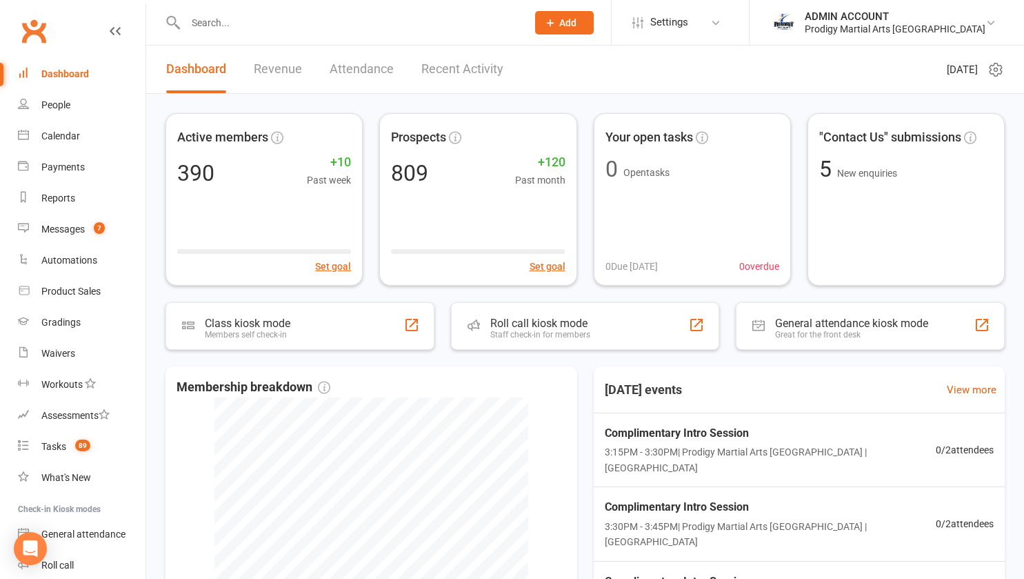
click at [216, 26] on input "text" at bounding box center [349, 22] width 336 height 19
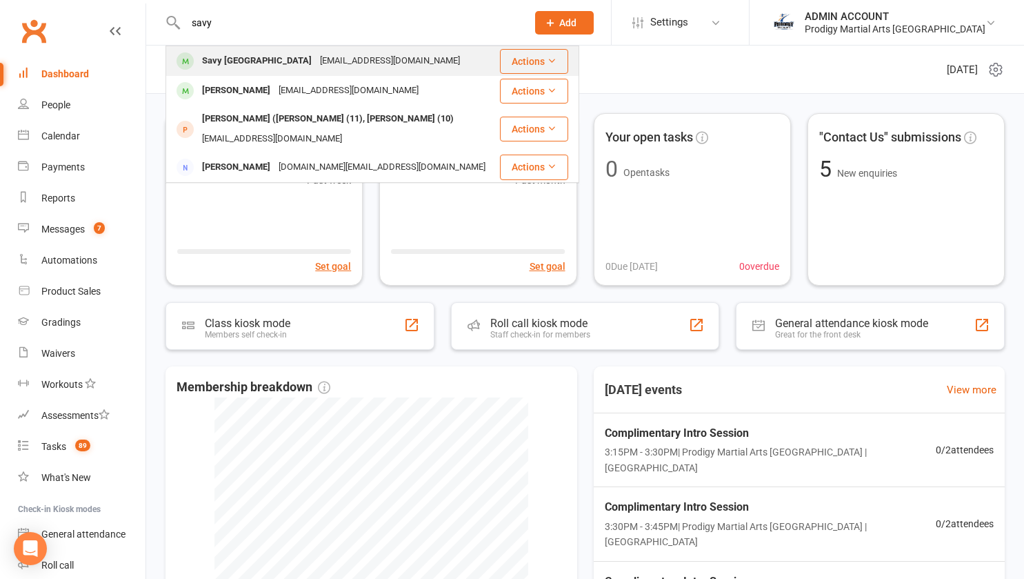
type input "savy"
click at [229, 63] on div "Savy Tonga" at bounding box center [257, 61] width 118 height 20
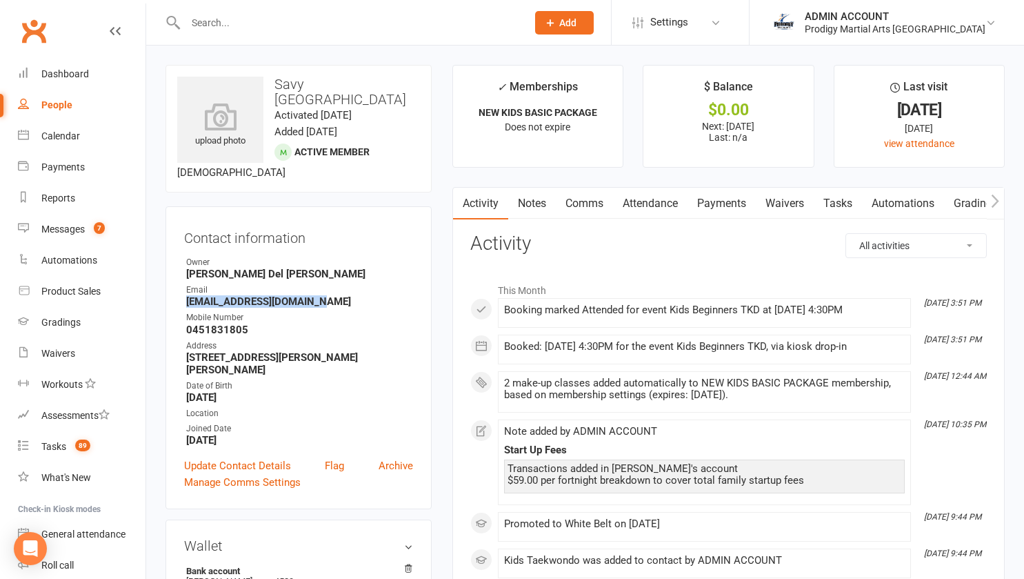
drag, startPoint x: 178, startPoint y: 288, endPoint x: 317, endPoint y: 290, distance: 138.7
click at [317, 290] on div "Contact information Owner Andre Luiz Del Valle Email murrayivytonga@gmail.com M…" at bounding box center [299, 357] width 266 height 303
copy strong "murrayivytonga@gmail.com"
click at [886, 19] on div "ADMIN ACCOUNT" at bounding box center [895, 16] width 181 height 12
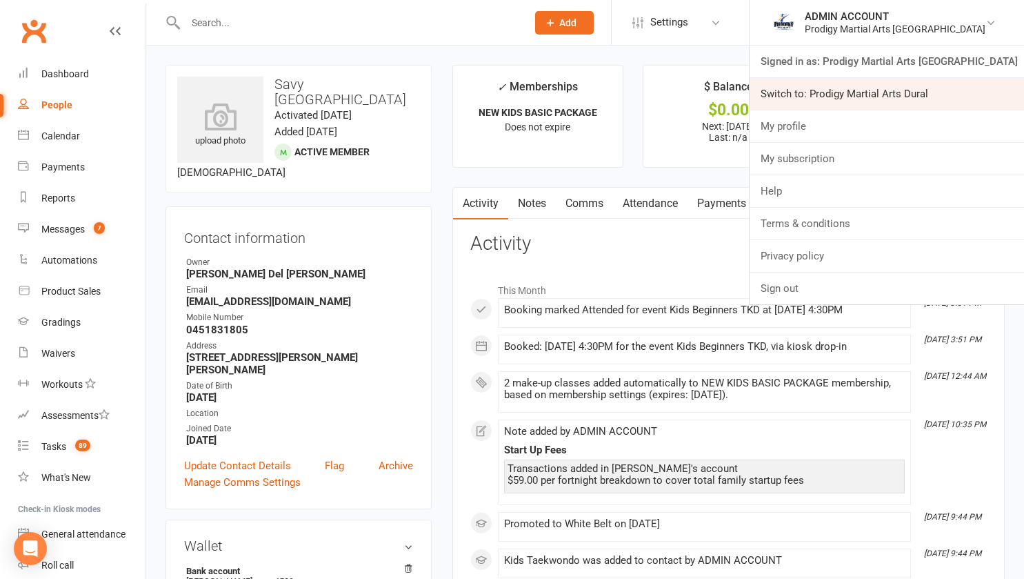
click at [888, 90] on link "Switch to: Prodigy Martial Arts Dural" at bounding box center [887, 94] width 275 height 32
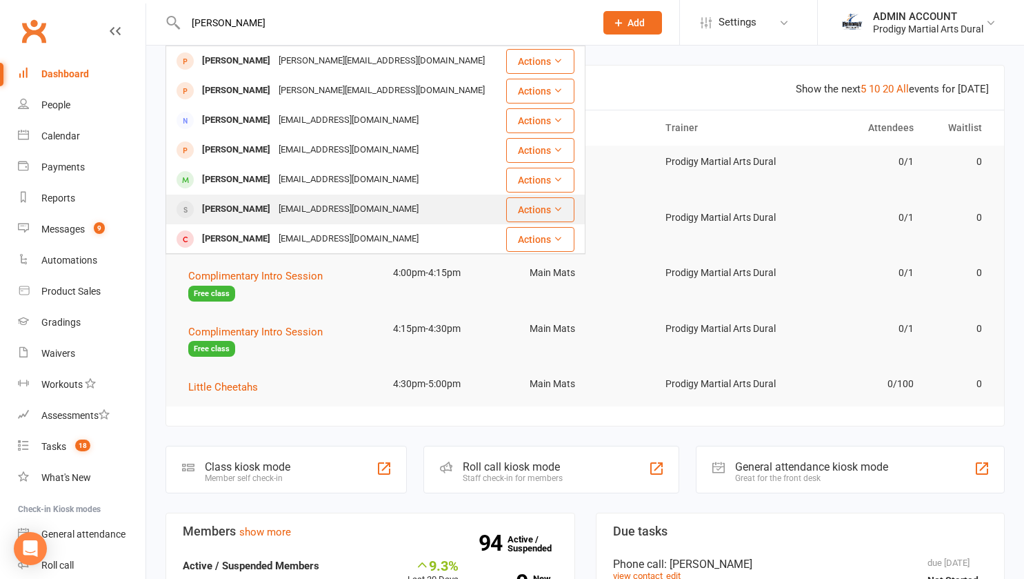
type input "[PERSON_NAME]"
click at [231, 206] on div "[PERSON_NAME]" at bounding box center [236, 209] width 77 height 20
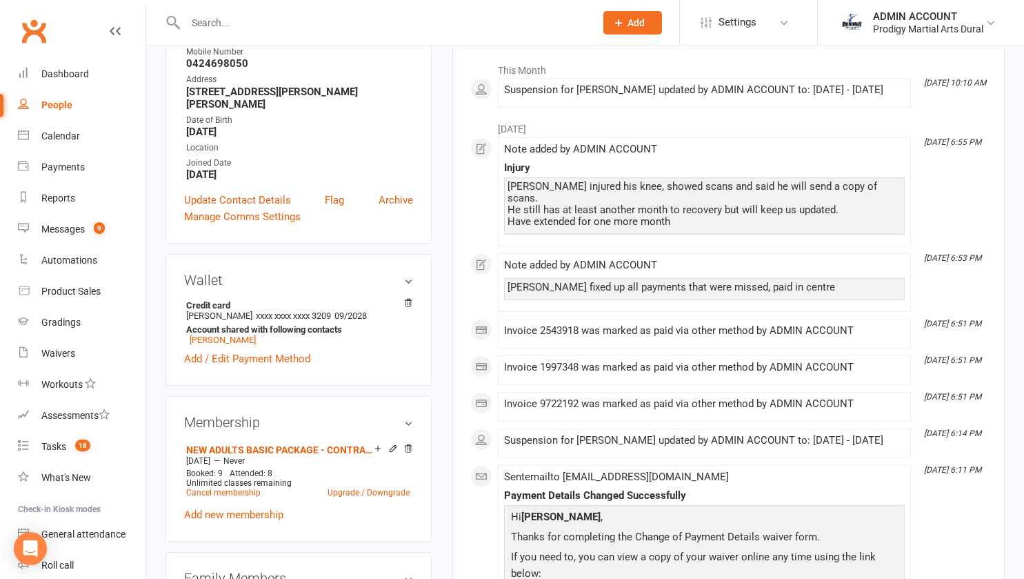
scroll to position [221, 0]
click at [239, 334] on link "[PERSON_NAME]" at bounding box center [223, 339] width 66 height 10
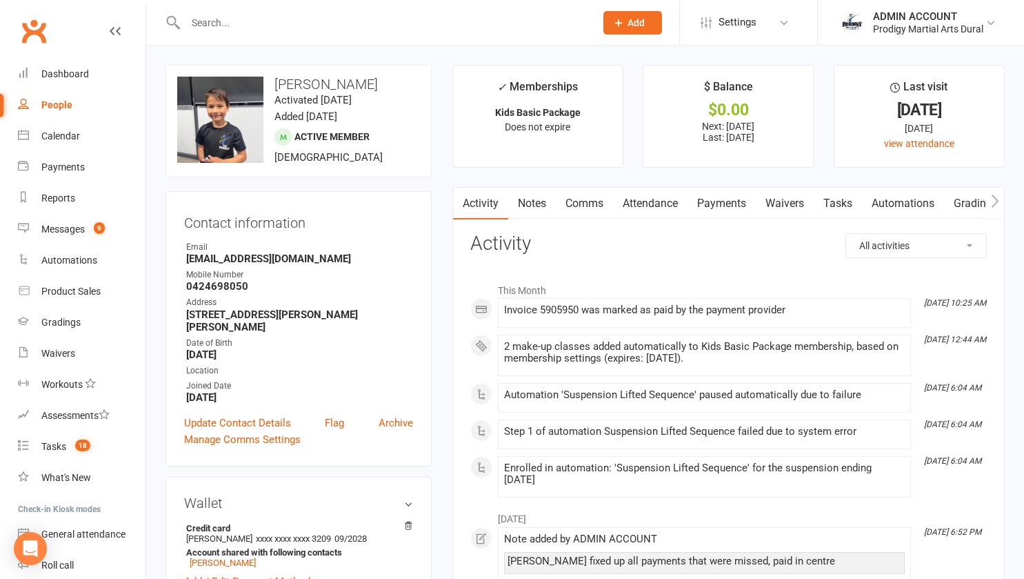
click at [715, 201] on link "Payments" at bounding box center [722, 204] width 68 height 32
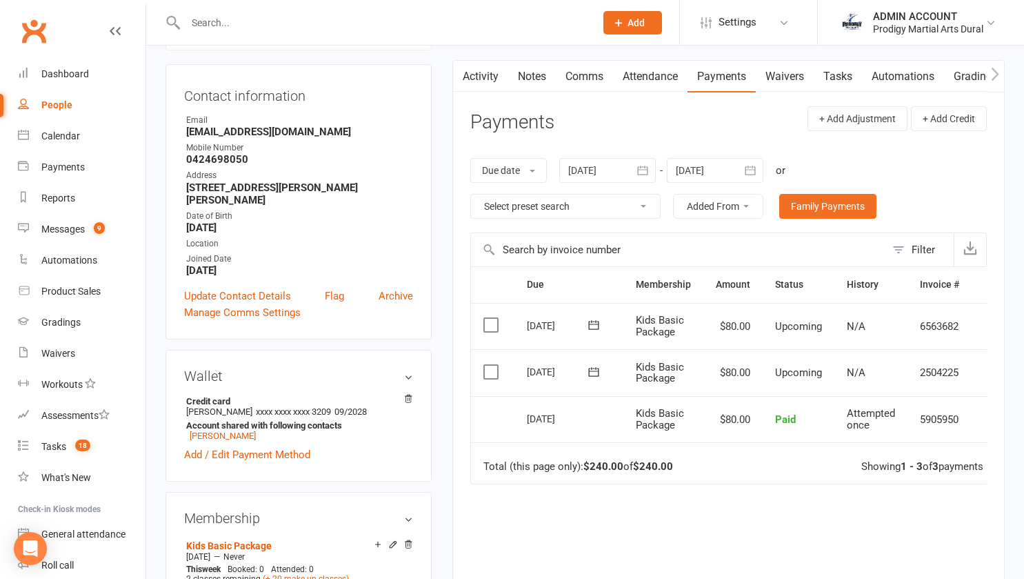
scroll to position [128, 0]
click at [255, 23] on input "text" at bounding box center [383, 22] width 404 height 19
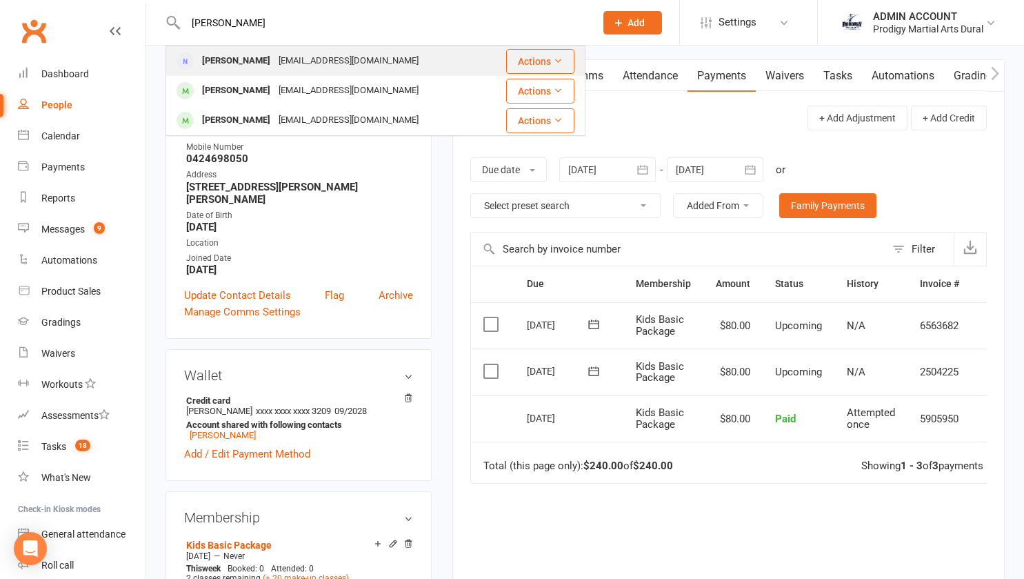
type input "[PERSON_NAME]"
click at [232, 58] on div "[PERSON_NAME]" at bounding box center [236, 61] width 77 height 20
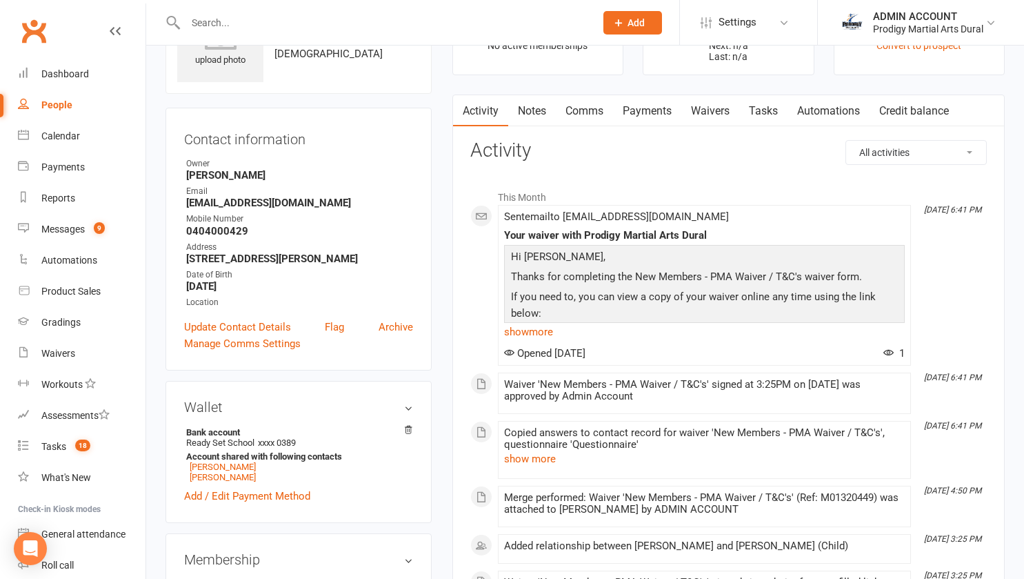
scroll to position [81, 0]
click at [634, 110] on link "Payments" at bounding box center [647, 111] width 68 height 32
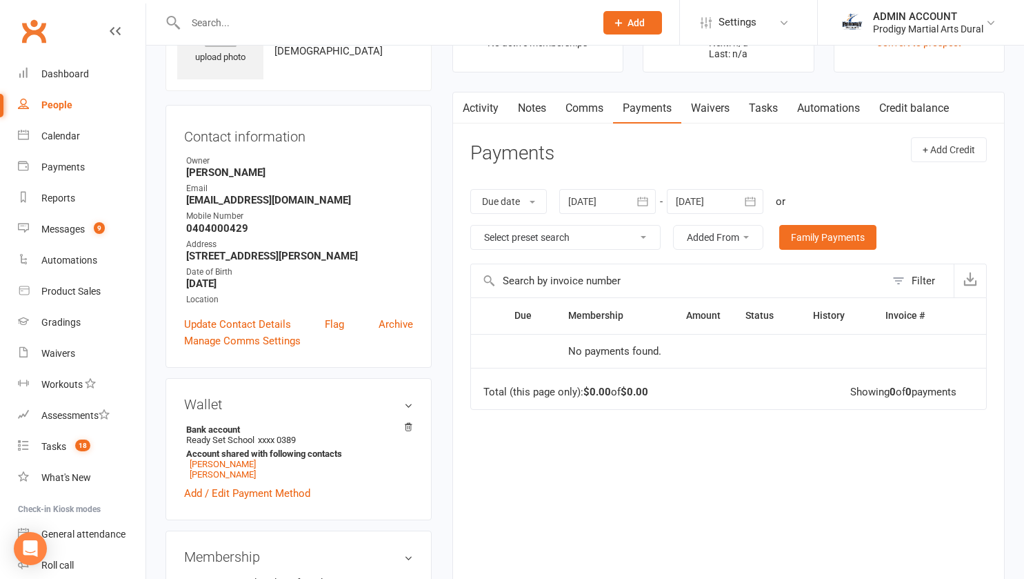
scroll to position [84, 0]
click at [201, 468] on link "[PERSON_NAME]" at bounding box center [223, 463] width 66 height 10
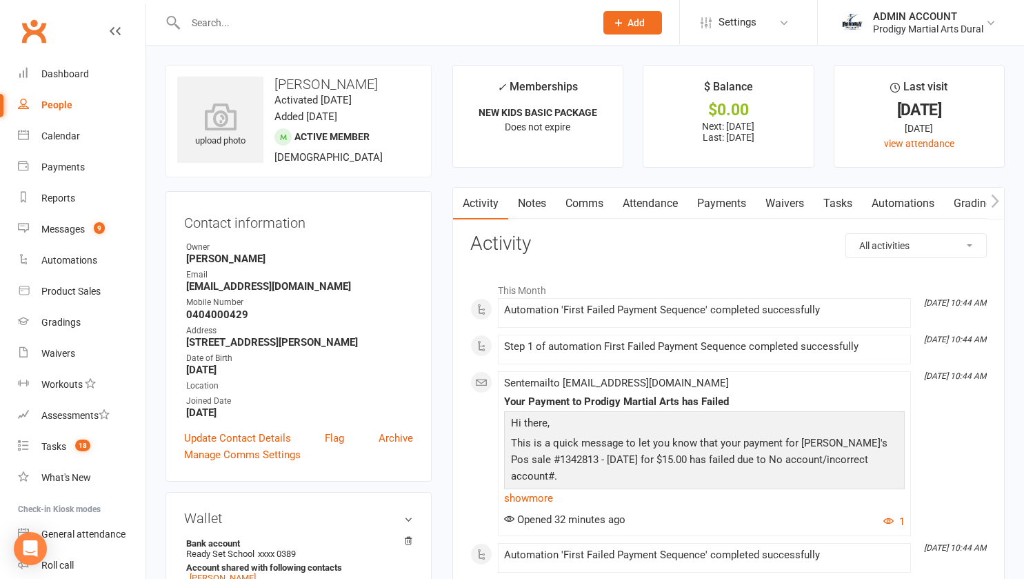
click at [635, 203] on link "Attendance" at bounding box center [650, 204] width 74 height 32
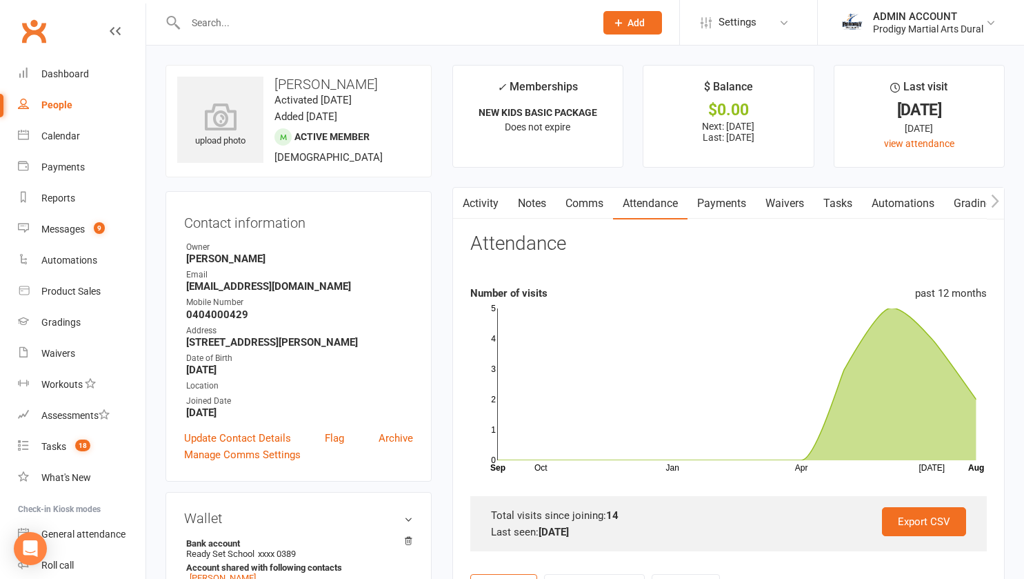
click at [711, 201] on link "Payments" at bounding box center [722, 204] width 68 height 32
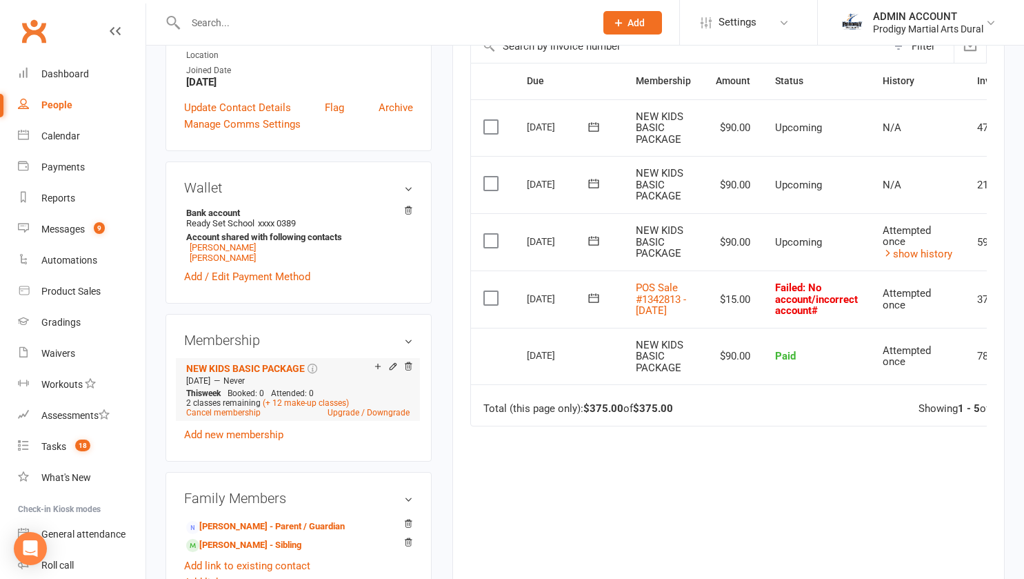
scroll to position [393, 0]
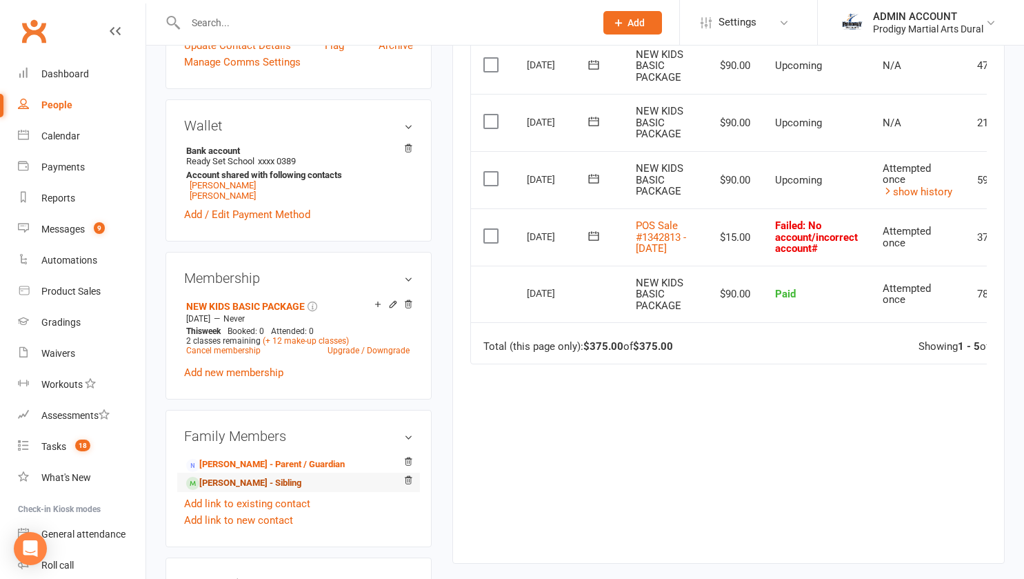
click at [230, 490] on link "[PERSON_NAME] - Sibling" at bounding box center [243, 483] width 115 height 14
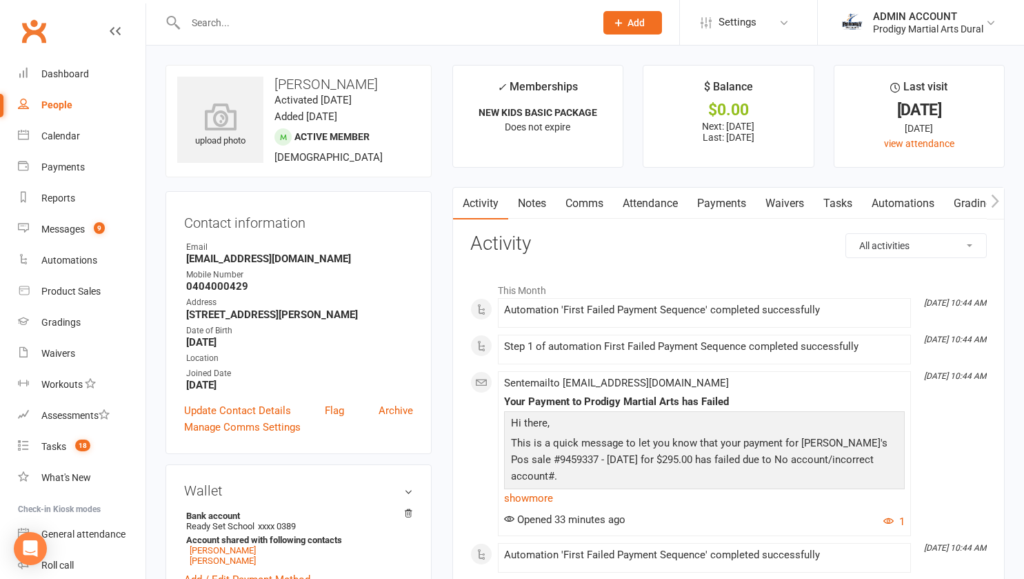
click at [717, 195] on link "Payments" at bounding box center [722, 204] width 68 height 32
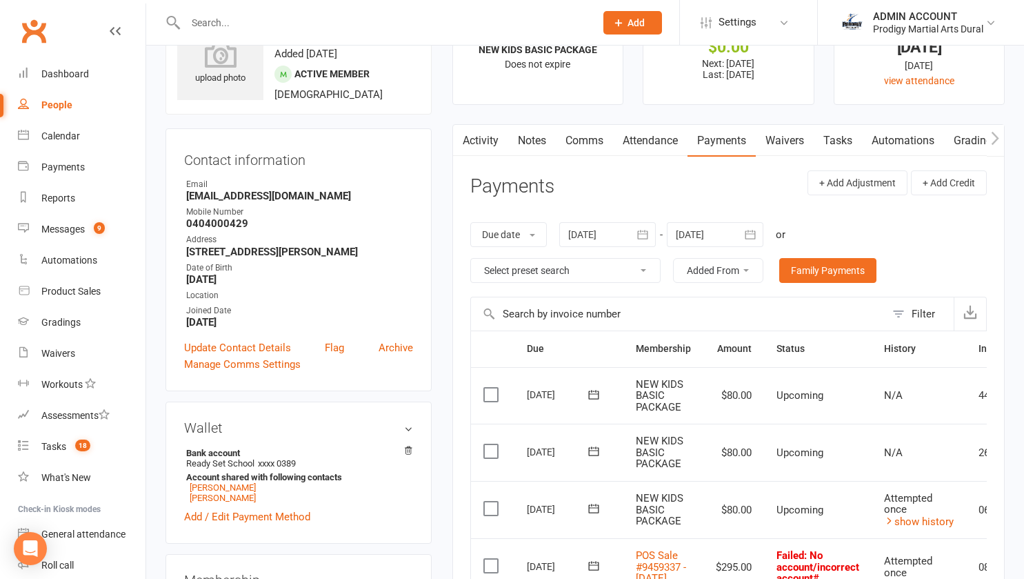
scroll to position [62, 0]
click at [803, 137] on link "Waivers" at bounding box center [785, 142] width 58 height 32
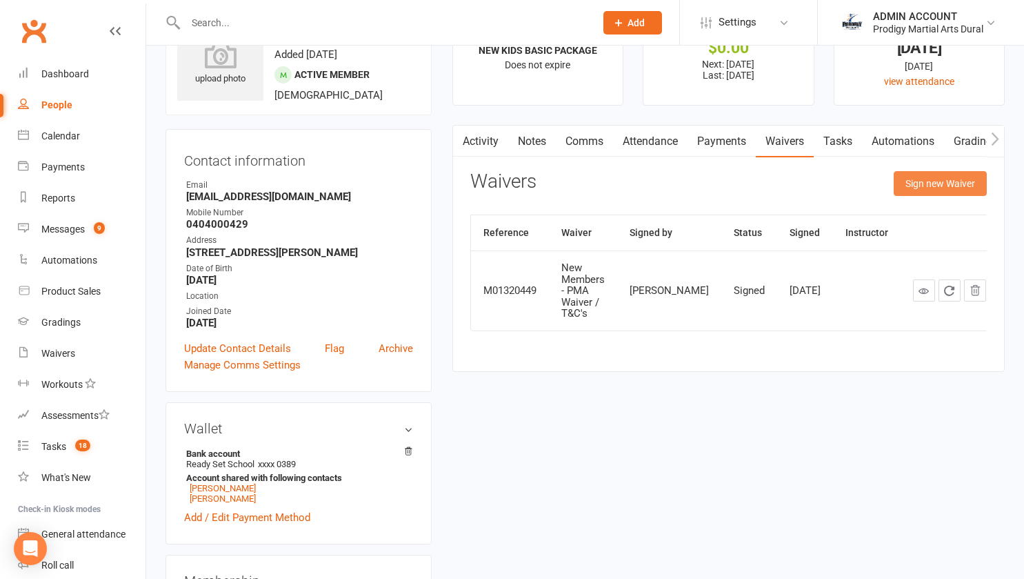
click at [919, 173] on button "Sign new Waiver" at bounding box center [940, 183] width 93 height 25
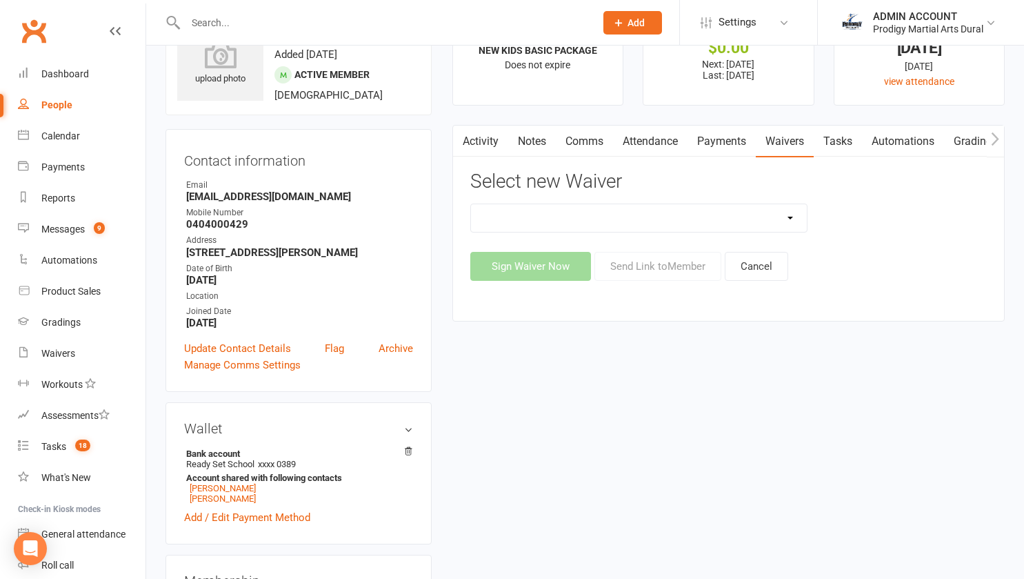
click at [556, 217] on select "Casual Classes Change of Payment Details New Members - PMA Waiver / T&C's New M…" at bounding box center [639, 218] width 337 height 28
select select "12102"
click at [471, 204] on select "Casual Classes Change of Payment Details New Members - PMA Waiver / T&C's New M…" at bounding box center [639, 218] width 337 height 28
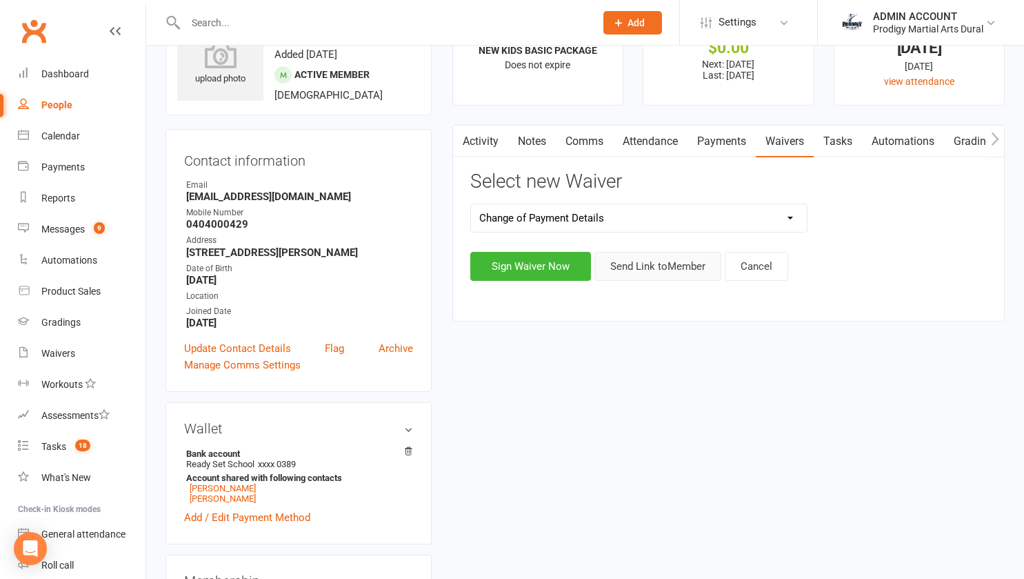
click at [647, 268] on button "Send Link to Member" at bounding box center [658, 266] width 127 height 29
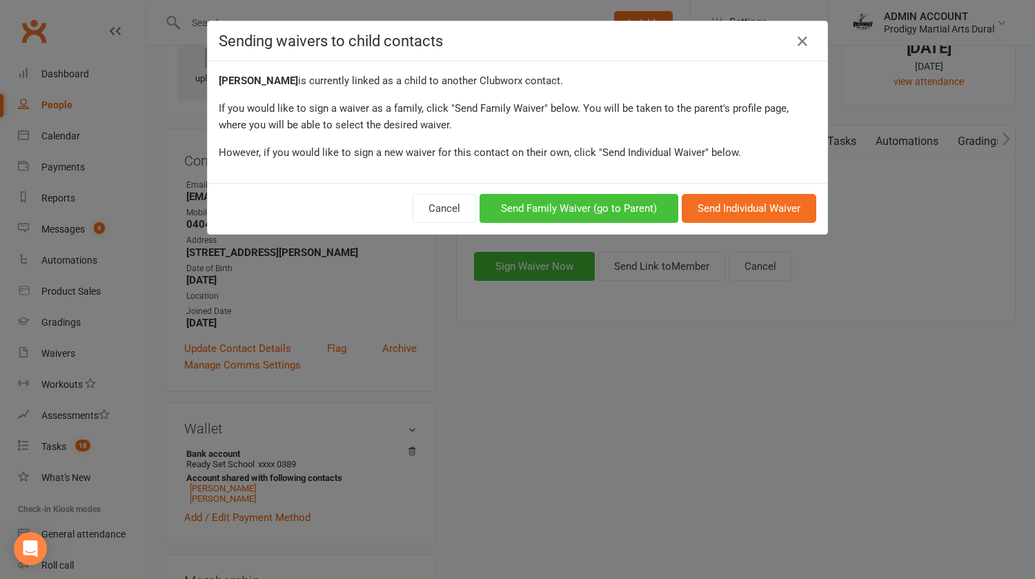
click at [561, 215] on button "Send Family Waiver (go to Parent)" at bounding box center [578, 208] width 199 height 29
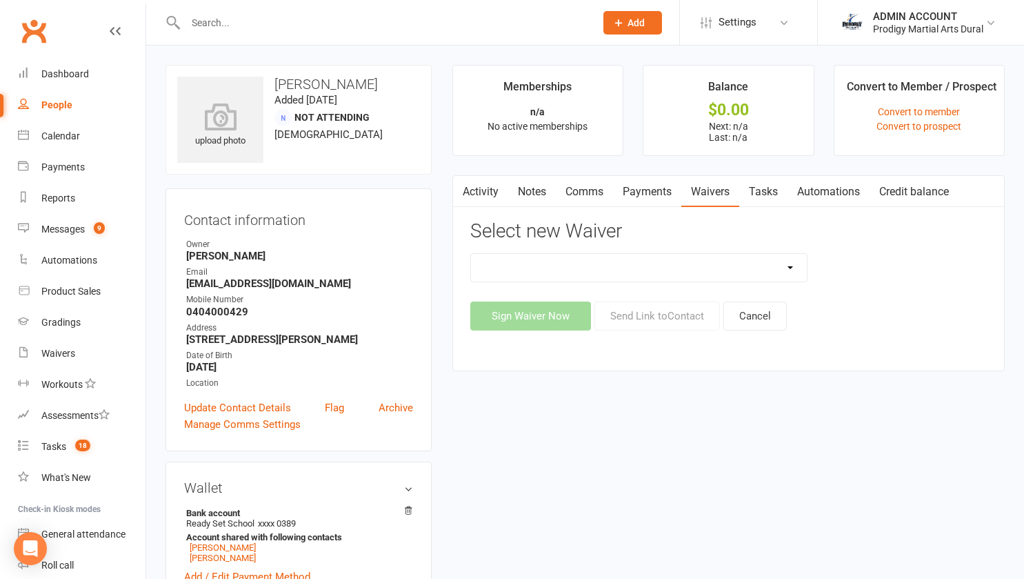
click at [576, 276] on select "Casual Classes Change of Payment Details New Members - PMA Waiver / T&C's New M…" at bounding box center [639, 268] width 337 height 28
select select "12102"
click at [471, 254] on select "Casual Classes Change of Payment Details New Members - PMA Waiver / T&C's New M…" at bounding box center [639, 268] width 337 height 28
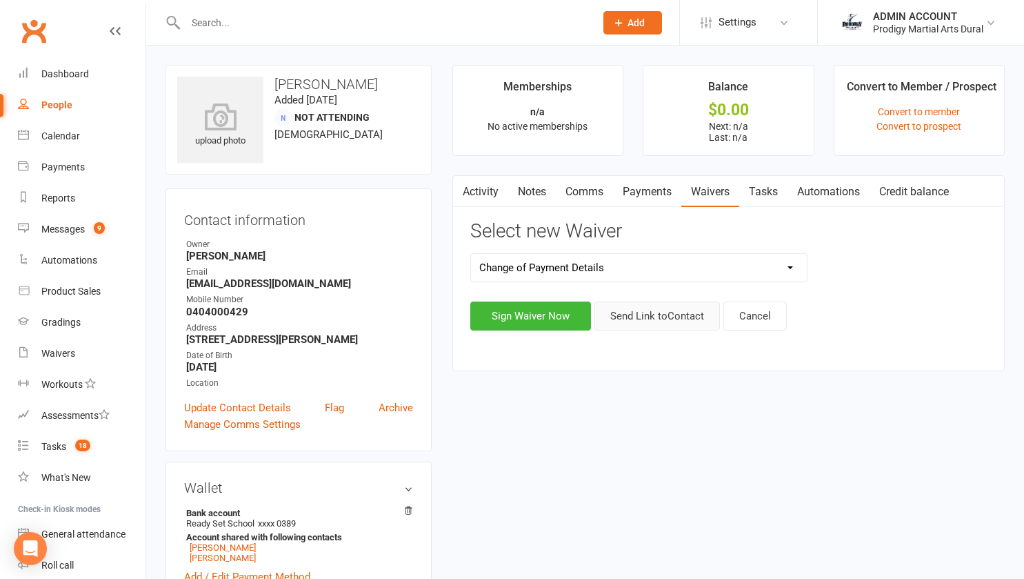
click at [657, 315] on button "Send Link to Contact" at bounding box center [658, 315] width 126 height 29
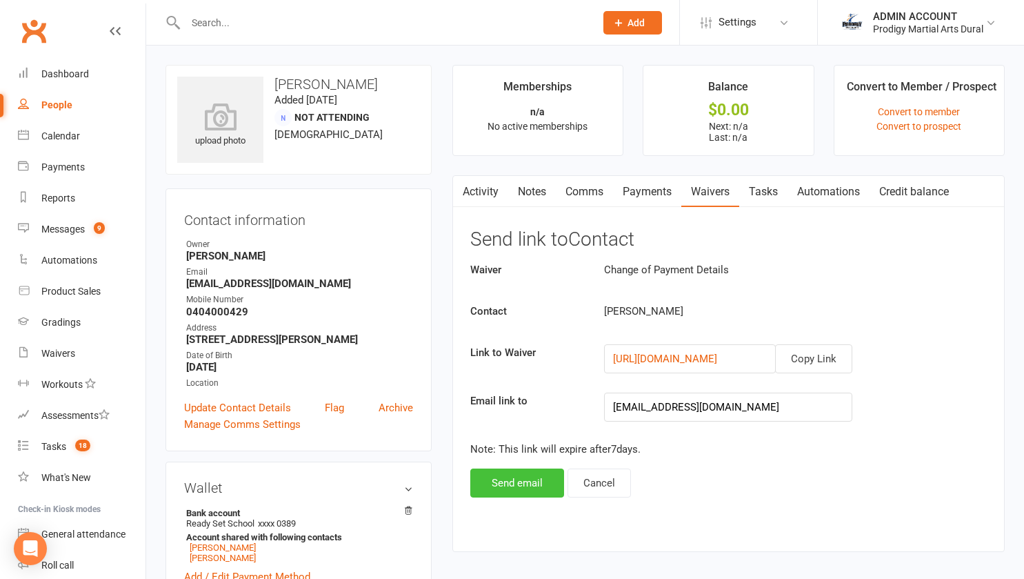
click at [502, 482] on button "Send email" at bounding box center [517, 482] width 94 height 29
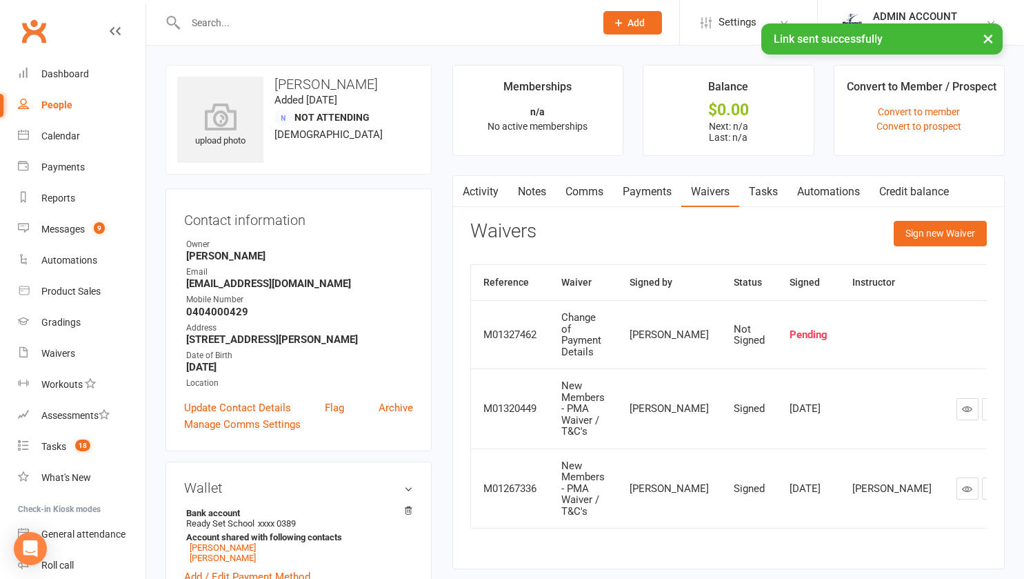
drag, startPoint x: 183, startPoint y: 283, endPoint x: 341, endPoint y: 279, distance: 158.7
click at [341, 279] on div "Contact information Owner [PERSON_NAME] Email [EMAIL_ADDRESS][DOMAIN_NAME] Mobi…" at bounding box center [299, 319] width 266 height 263
copy strong "[EMAIL_ADDRESS][DOMAIN_NAME]"
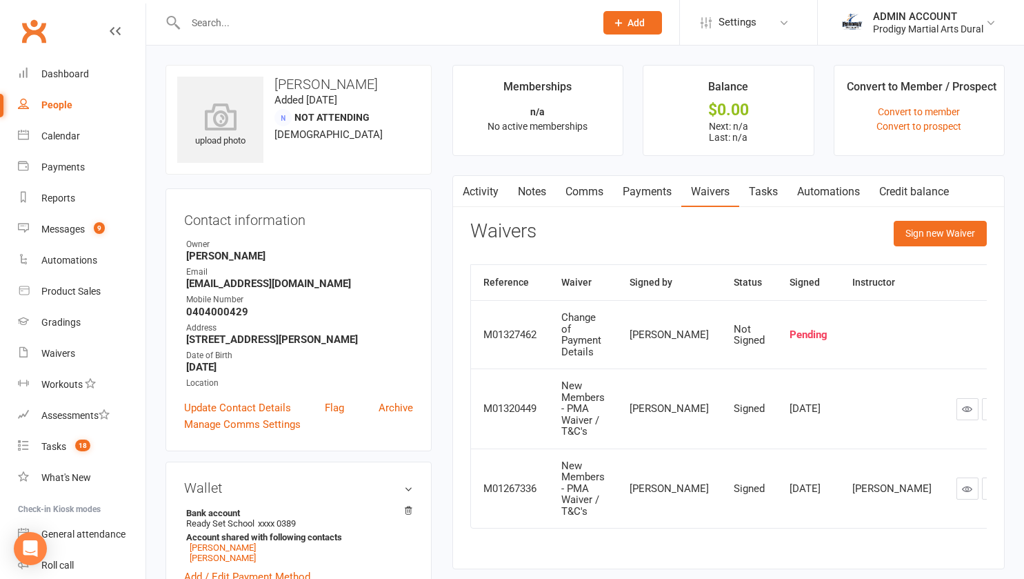
click at [248, 24] on input "text" at bounding box center [383, 22] width 404 height 19
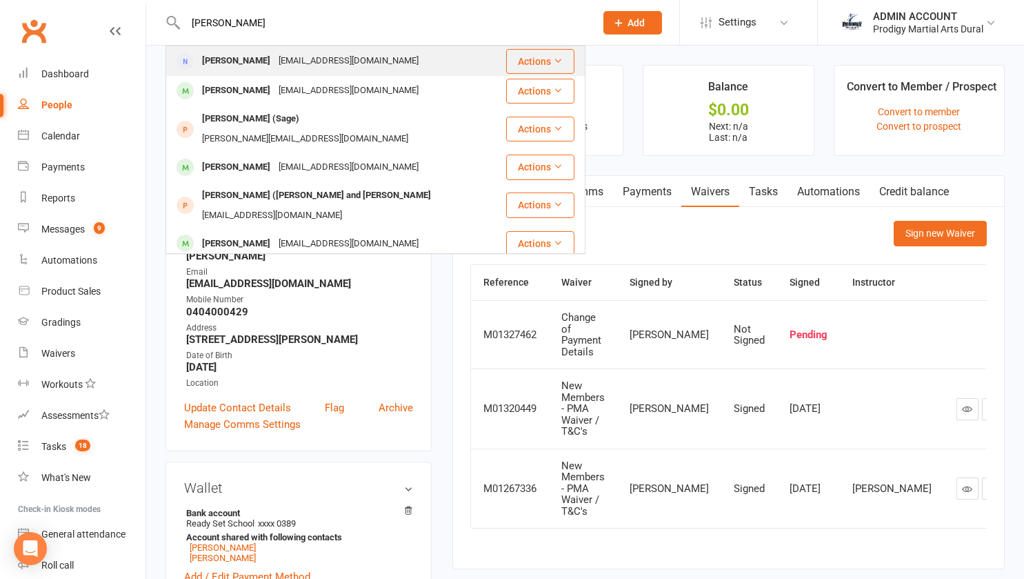
type input "[PERSON_NAME]"
click at [244, 61] on div "[PERSON_NAME]" at bounding box center [236, 61] width 77 height 20
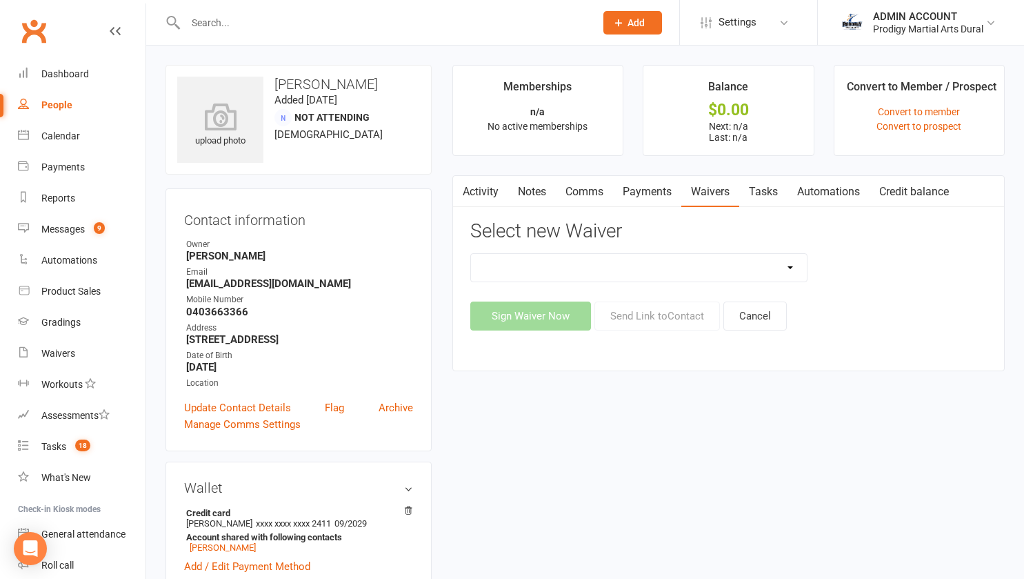
click at [659, 195] on link "Payments" at bounding box center [647, 192] width 68 height 32
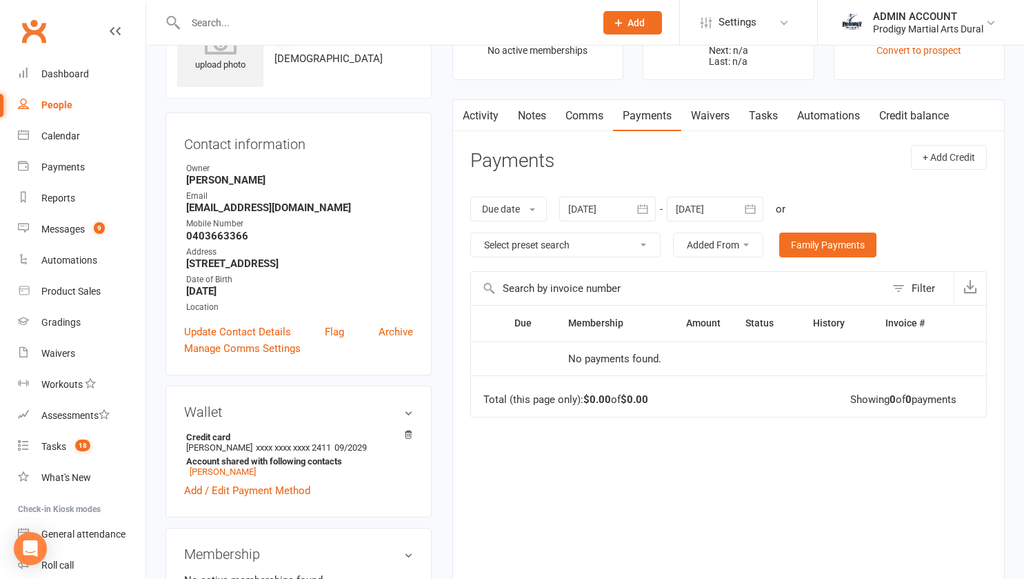
scroll to position [78, 0]
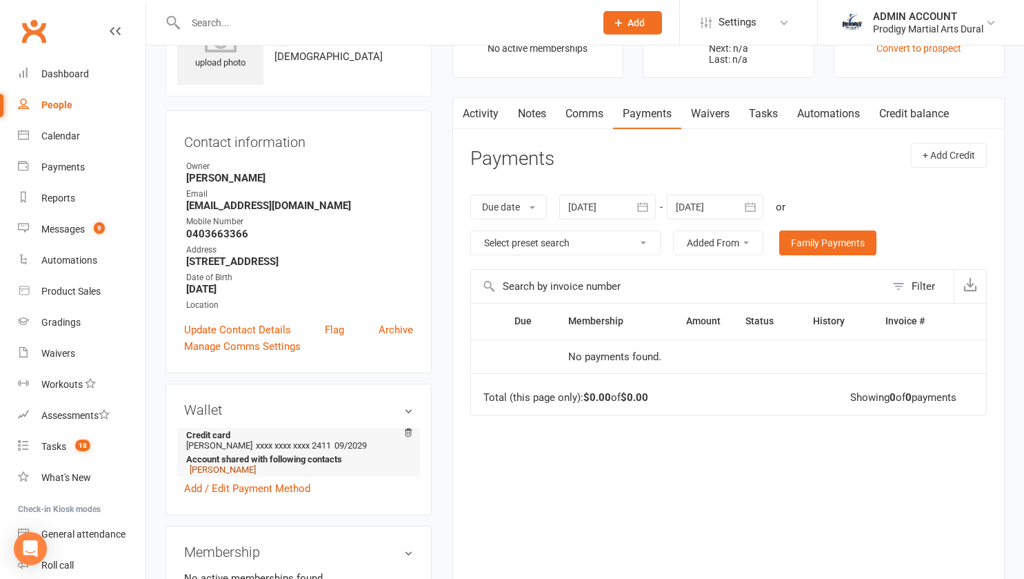
click at [231, 475] on link "[PERSON_NAME]" at bounding box center [223, 469] width 66 height 10
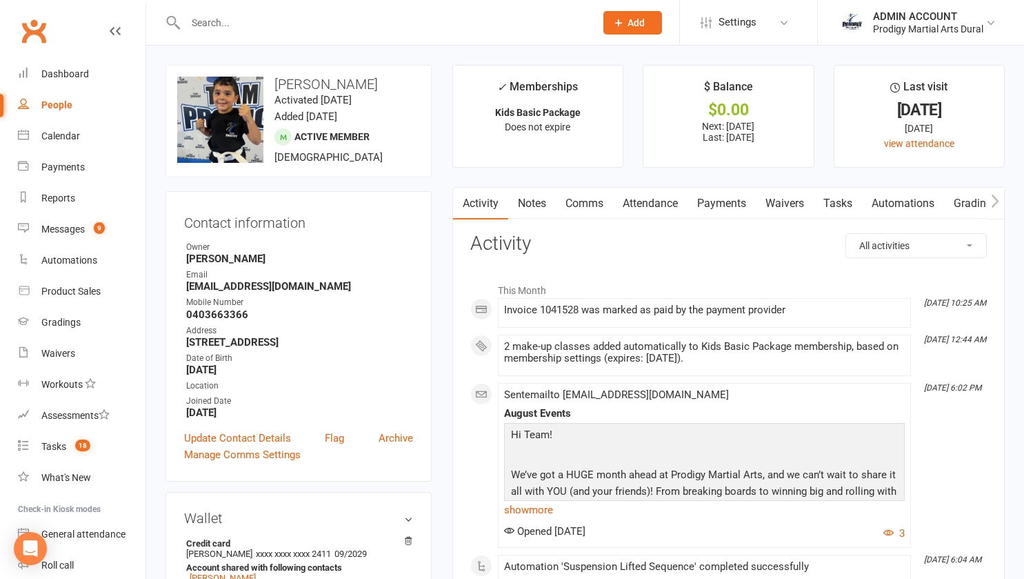
click at [740, 201] on link "Payments" at bounding box center [722, 204] width 68 height 32
